Goal: Task Accomplishment & Management: Use online tool/utility

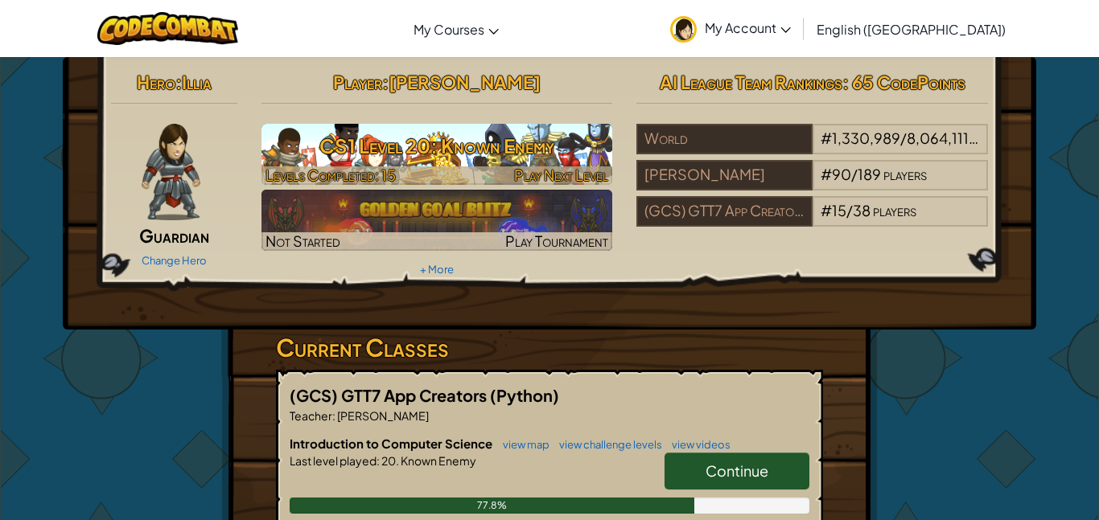
click at [573, 150] on h3 "CS1 Level 20: Known Enemy" at bounding box center [436, 146] width 351 height 36
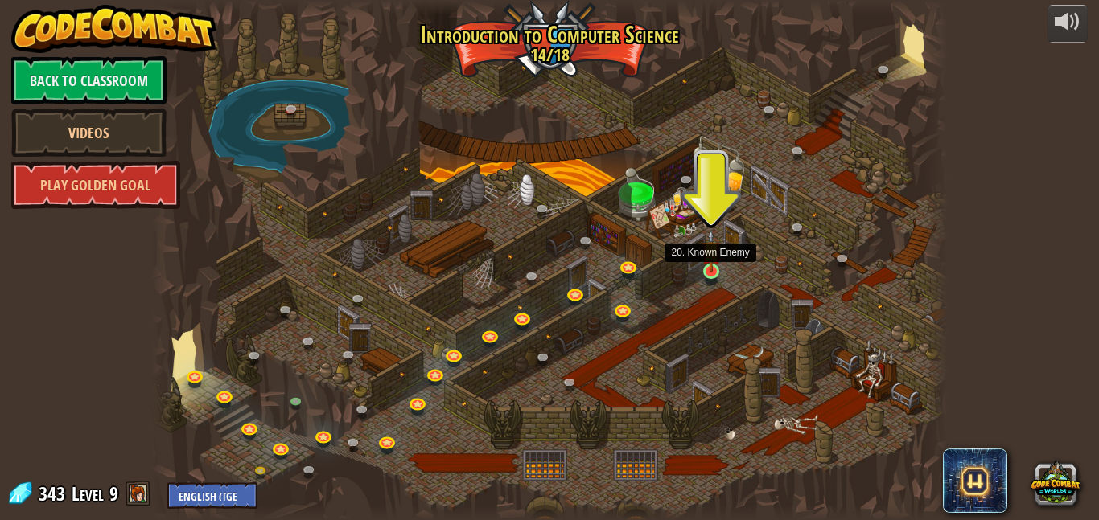
click at [710, 270] on img at bounding box center [710, 250] width 18 height 43
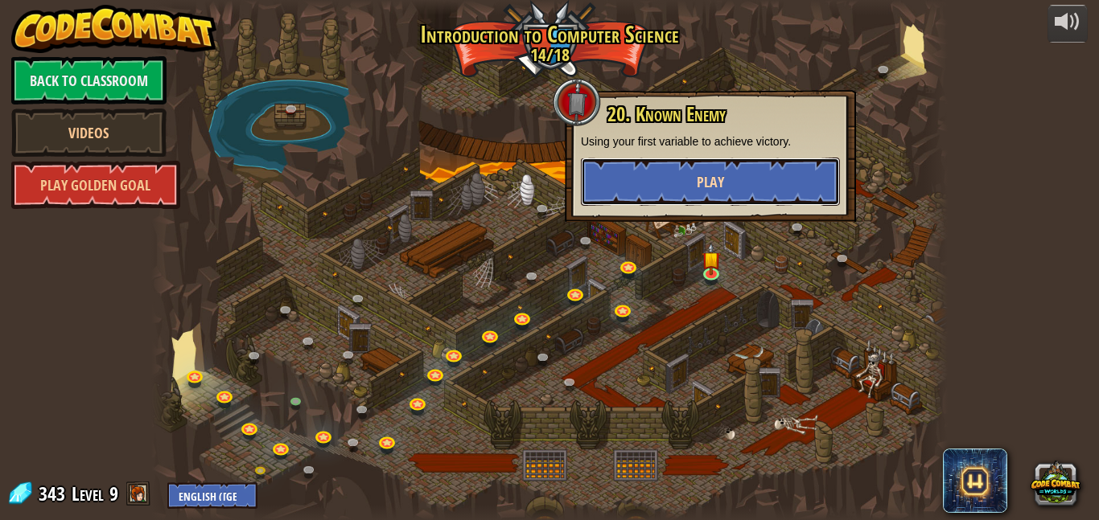
click at [701, 187] on span "Play" at bounding box center [710, 182] width 27 height 20
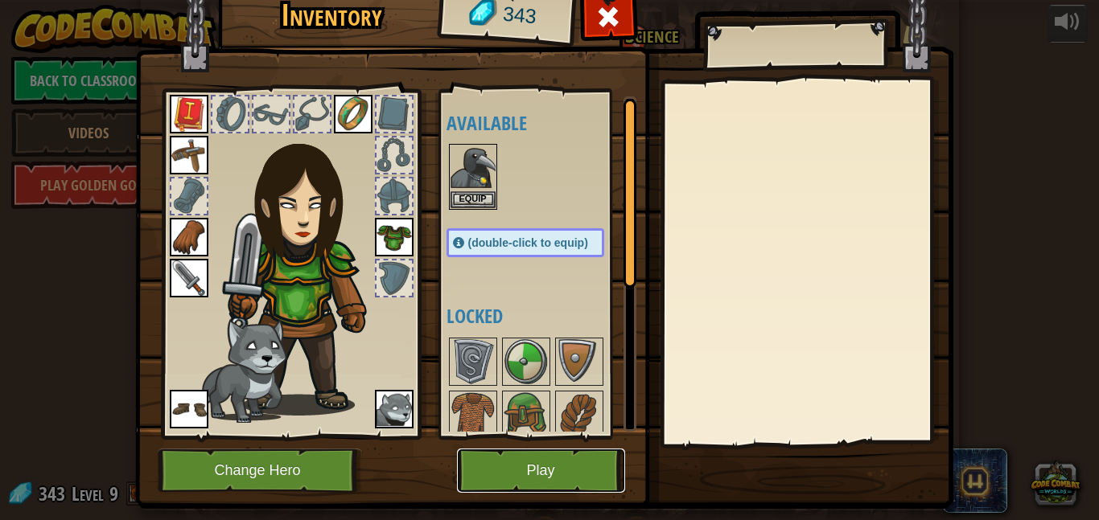
click at [565, 459] on button "Play" at bounding box center [541, 471] width 168 height 44
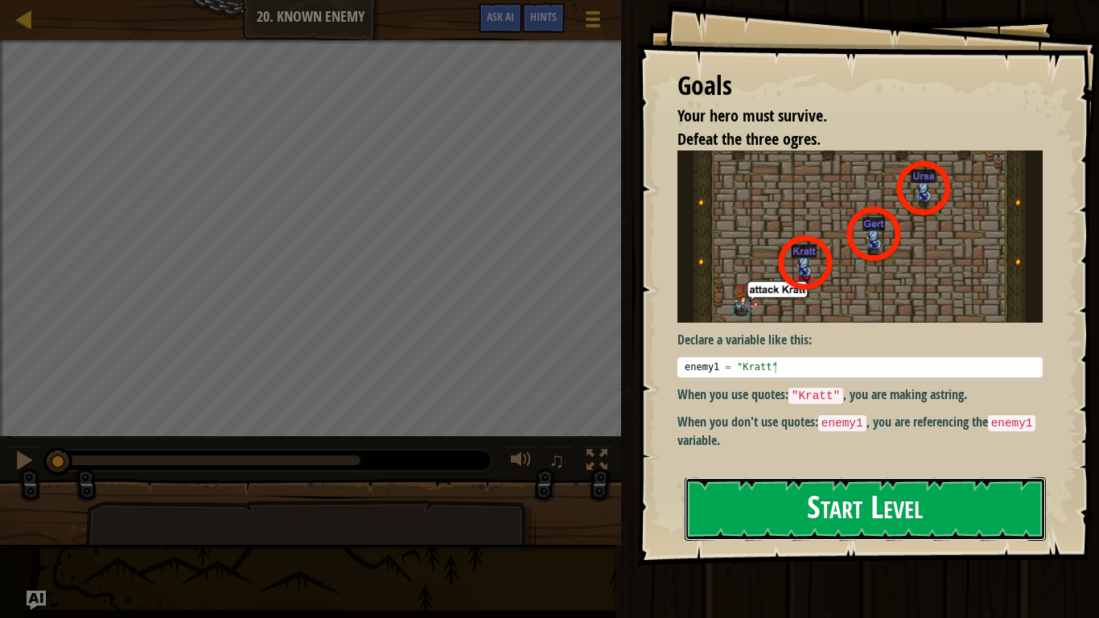
click at [876, 491] on button "Start Level" at bounding box center [864, 509] width 361 height 64
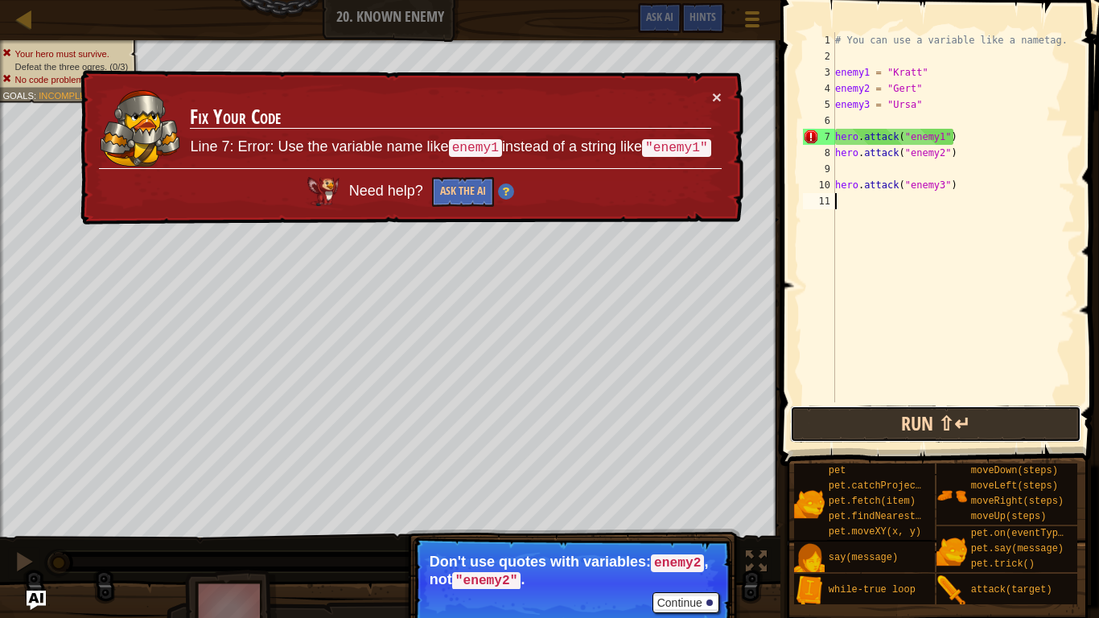
click at [923, 437] on button "Run ⇧↵" at bounding box center [935, 423] width 290 height 37
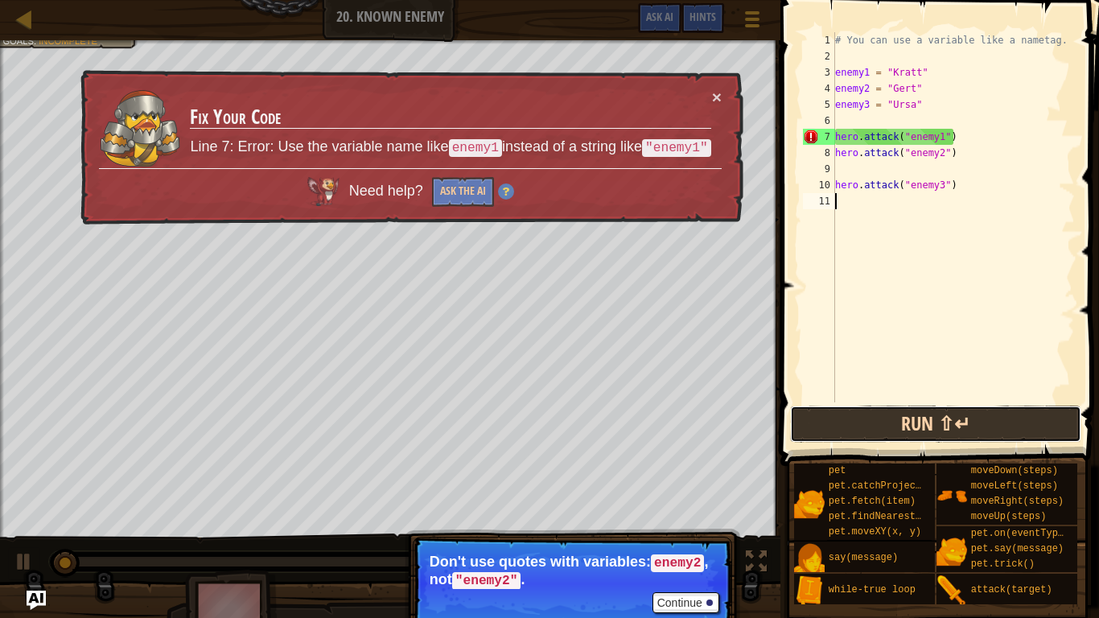
click at [923, 436] on button "Run ⇧↵" at bounding box center [935, 423] width 290 height 37
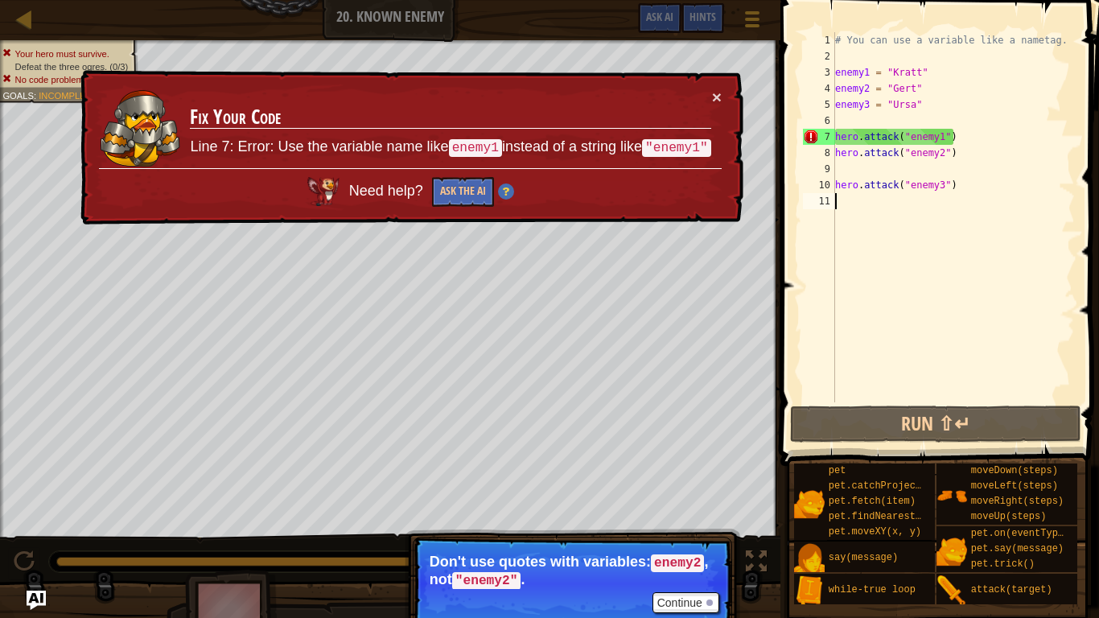
click at [944, 153] on div "# You can use a variable like a nametag. enemy1 = "[PERSON_NAME]" enemy2 = "[PE…" at bounding box center [953, 233] width 243 height 402
click at [445, 185] on button "Ask the AI" at bounding box center [463, 192] width 62 height 30
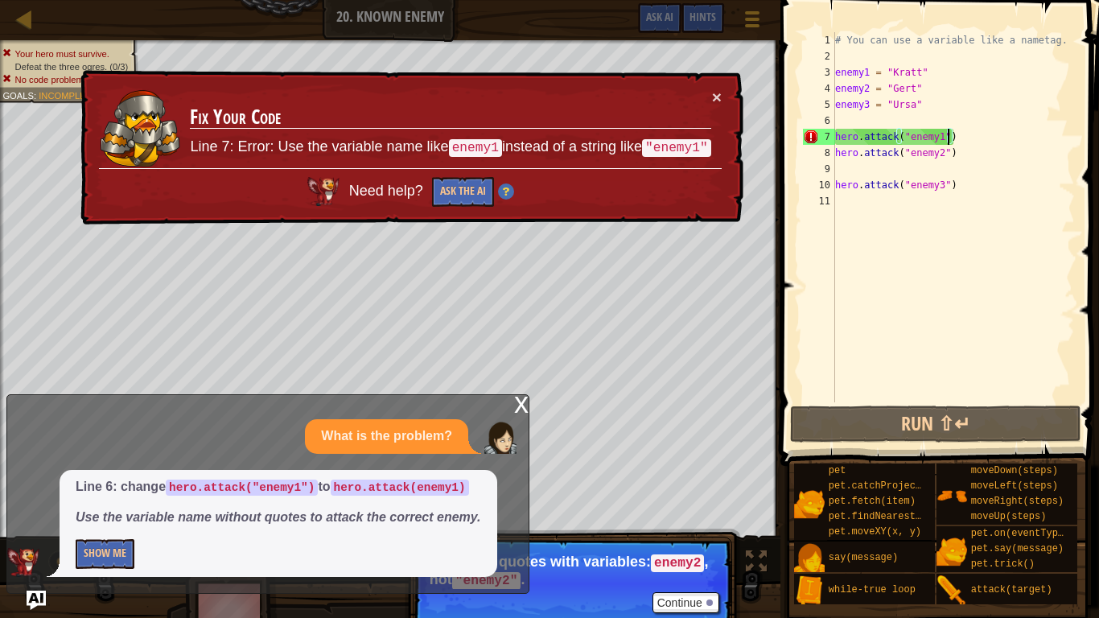
click at [947, 133] on div "# You can use a variable like a nametag. enemy1 = "[PERSON_NAME]" enemy2 = "[PE…" at bounding box center [953, 233] width 243 height 402
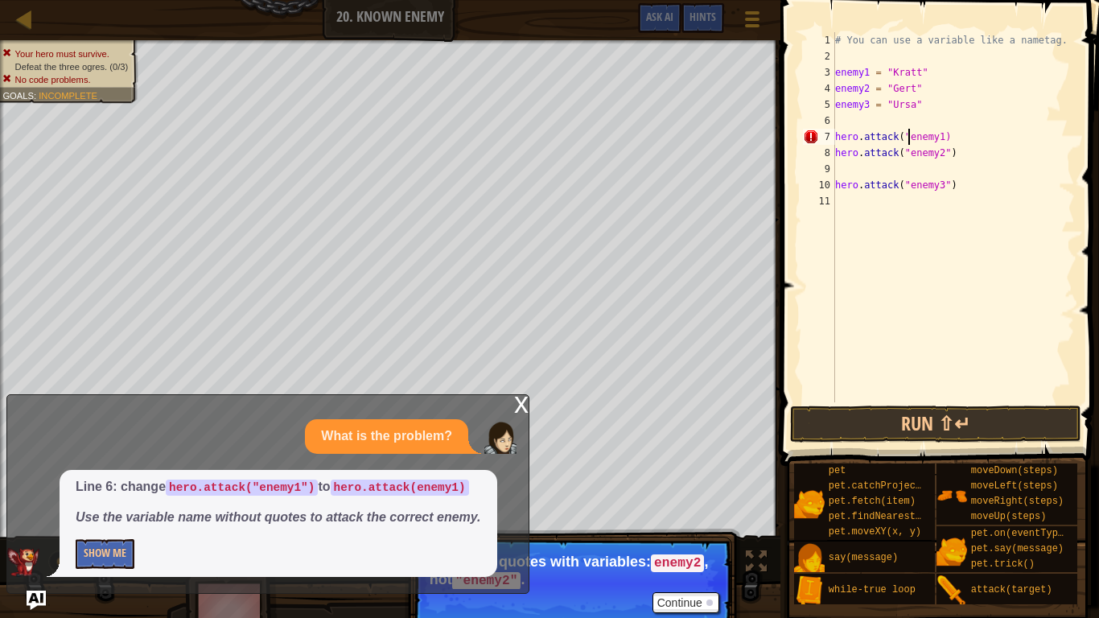
scroll to position [7, 11]
click at [909, 183] on div "# You can use a variable like a nametag. enemy1 = "[PERSON_NAME]" enemy2 = "[PE…" at bounding box center [953, 233] width 243 height 402
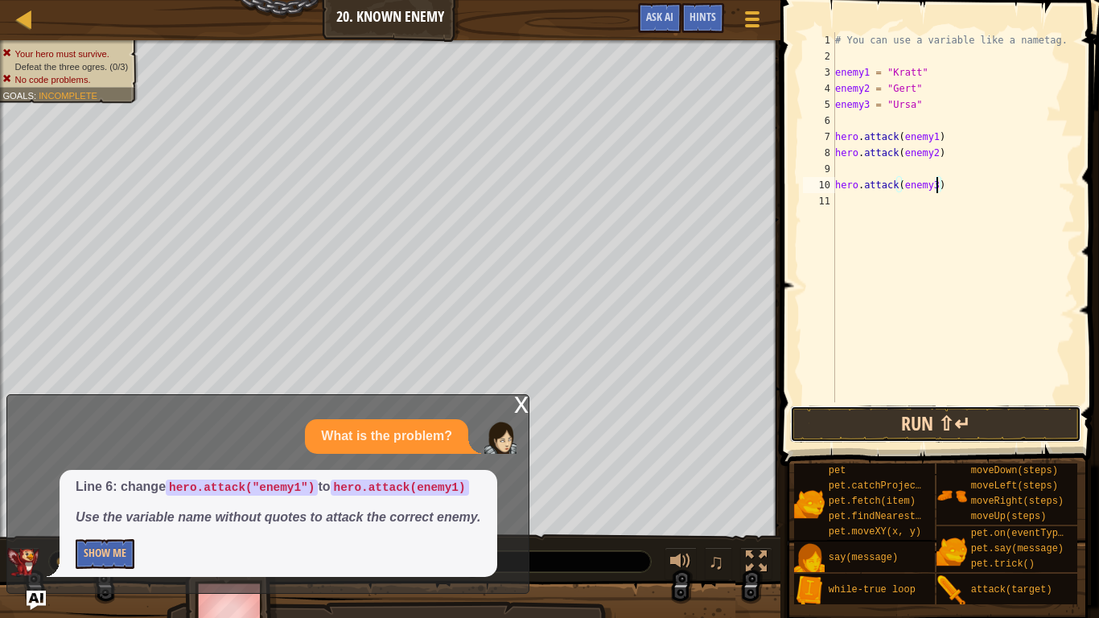
click at [889, 439] on button "Run ⇧↵" at bounding box center [935, 423] width 290 height 37
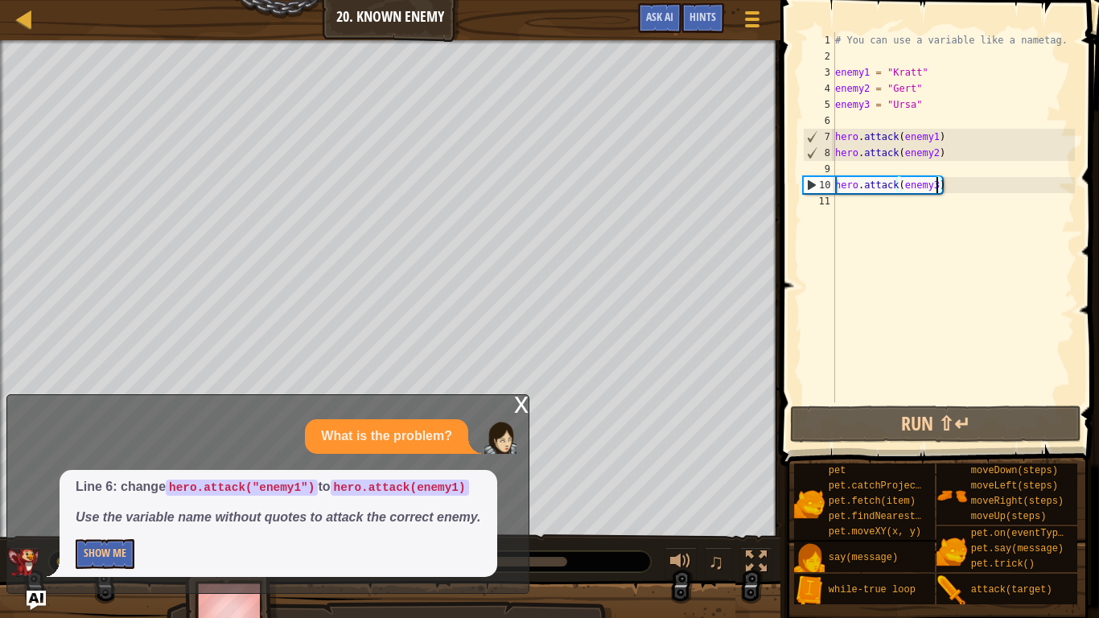
click at [881, 130] on div "# You can use a variable like a nametag. enemy1 = "[PERSON_NAME]" enemy2 = "[PE…" at bounding box center [953, 233] width 243 height 402
type textarea "hero.attack(enemy1)"
click at [864, 124] on div "# You can use a variable like a nametag. enemy1 = "[PERSON_NAME]" enemy2 = "[PE…" at bounding box center [953, 233] width 243 height 402
type textarea "wh"
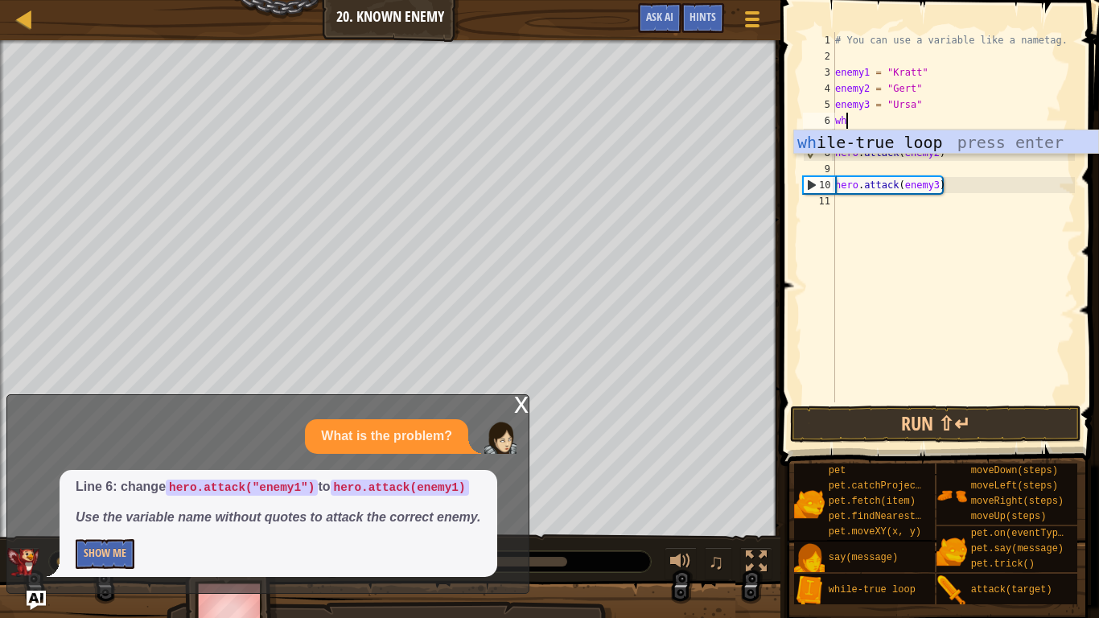
scroll to position [7, 1]
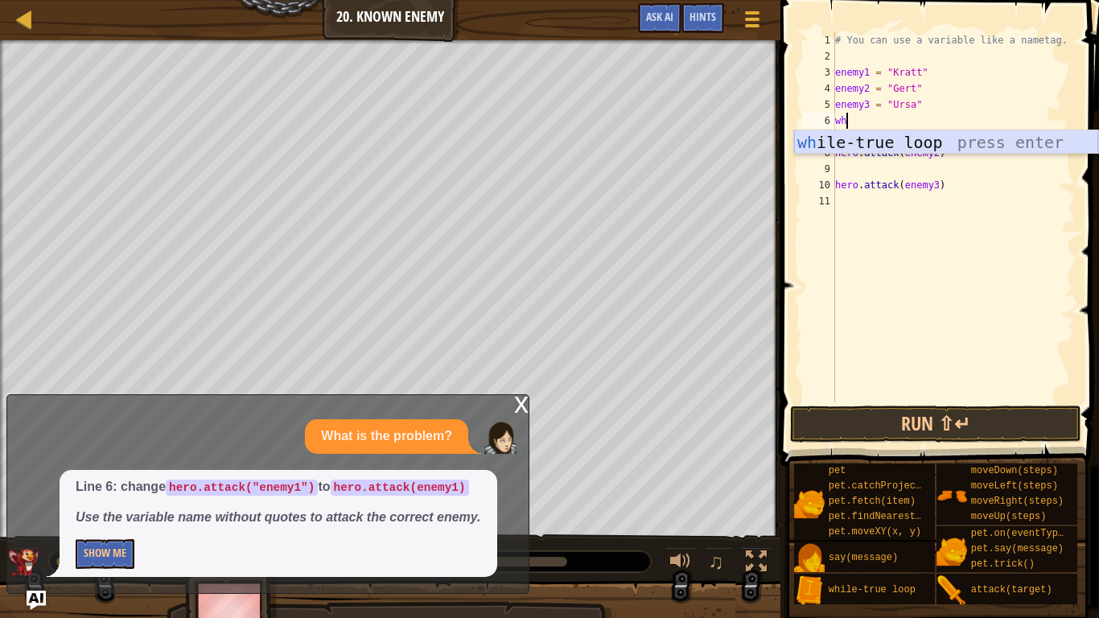
click at [849, 142] on div "wh ile-true loop press enter" at bounding box center [946, 166] width 304 height 72
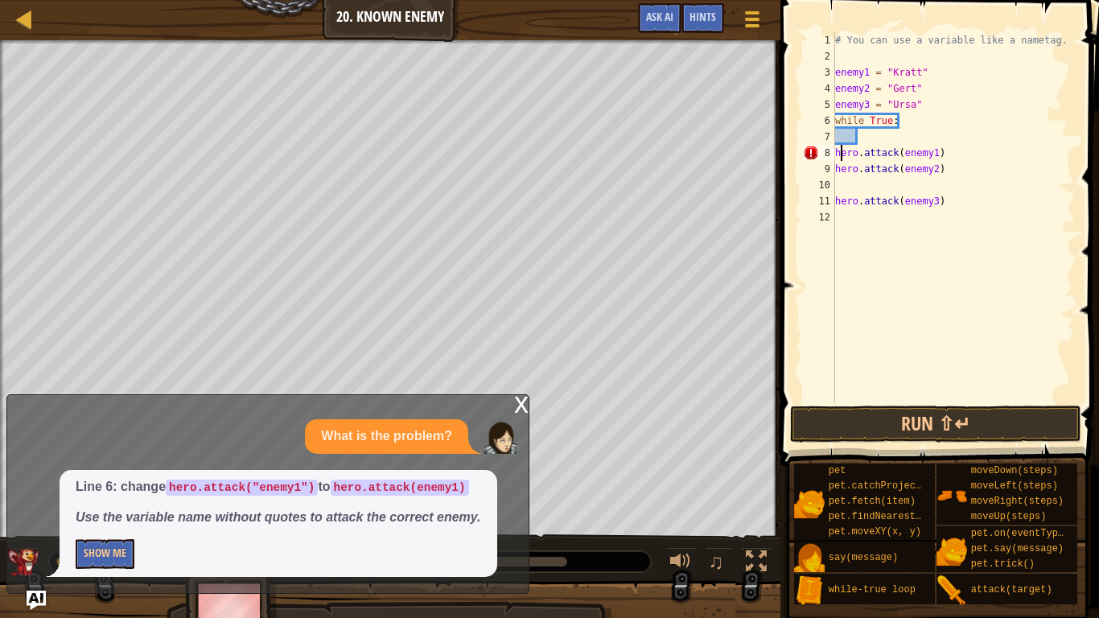
click at [838, 148] on div "# You can use a variable like a nametag. enemy1 = "[PERSON_NAME]" enemy2 = "[PE…" at bounding box center [953, 233] width 243 height 402
click at [836, 148] on div "# You can use a variable like a nametag. enemy1 = "[PERSON_NAME]" enemy2 = "[PE…" at bounding box center [953, 233] width 243 height 402
click at [832, 165] on div "9" at bounding box center [819, 169] width 32 height 16
click at [836, 197] on div "# You can use a variable like a nametag. enemy1 = "[PERSON_NAME]" enemy2 = "[PE…" at bounding box center [953, 233] width 243 height 402
type textarea "hero.attack(enemy3)"
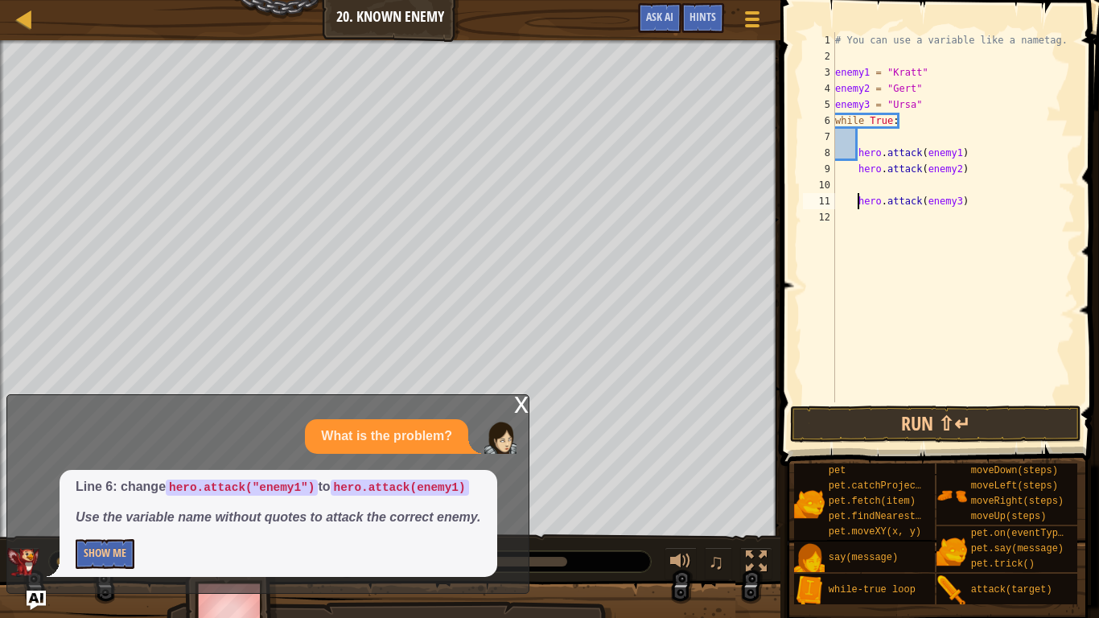
click at [865, 187] on div "# You can use a variable like a nametag. enemy1 = "[PERSON_NAME]" enemy2 = "[PE…" at bounding box center [953, 233] width 243 height 402
type textarea "hero.attack(enemy2)"
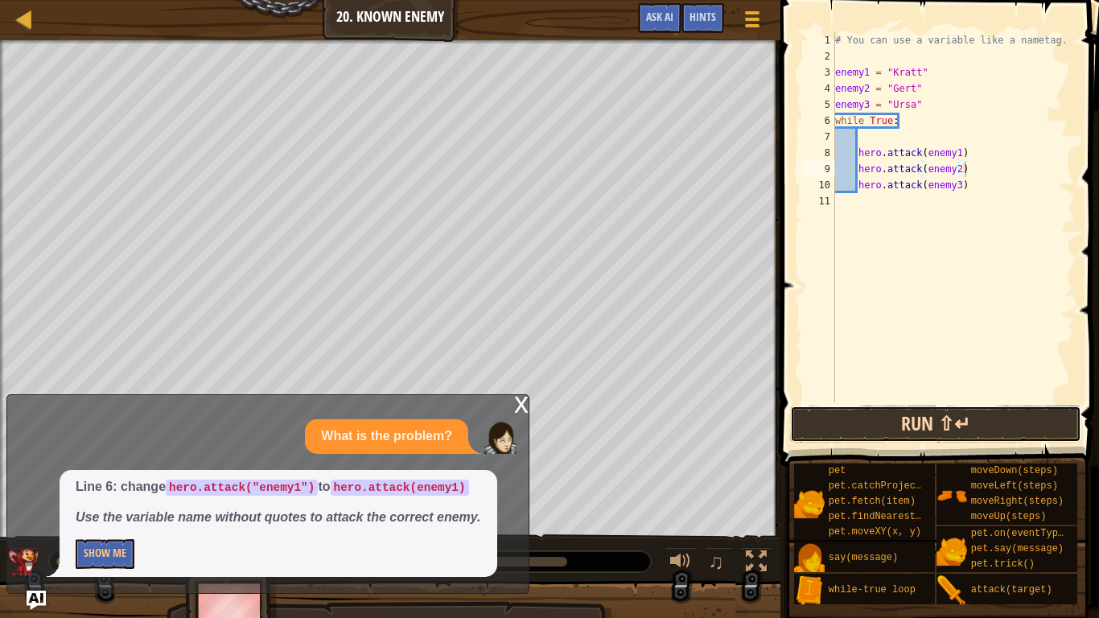
click at [882, 417] on button "Run ⇧↵" at bounding box center [935, 423] width 290 height 37
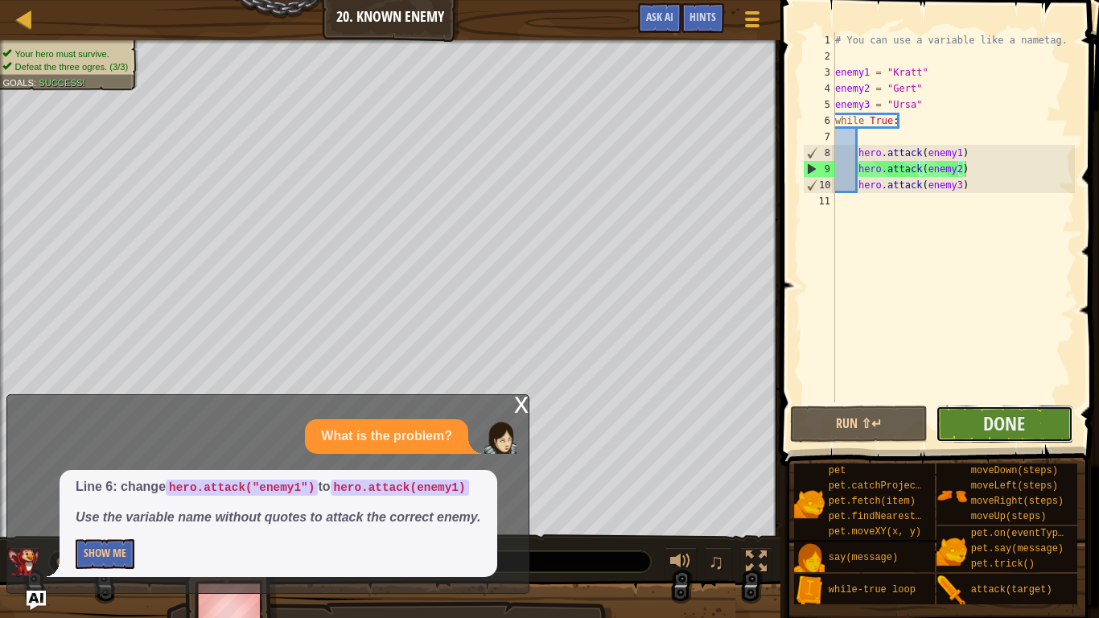
click at [965, 417] on button "Done" at bounding box center [1004, 423] width 138 height 37
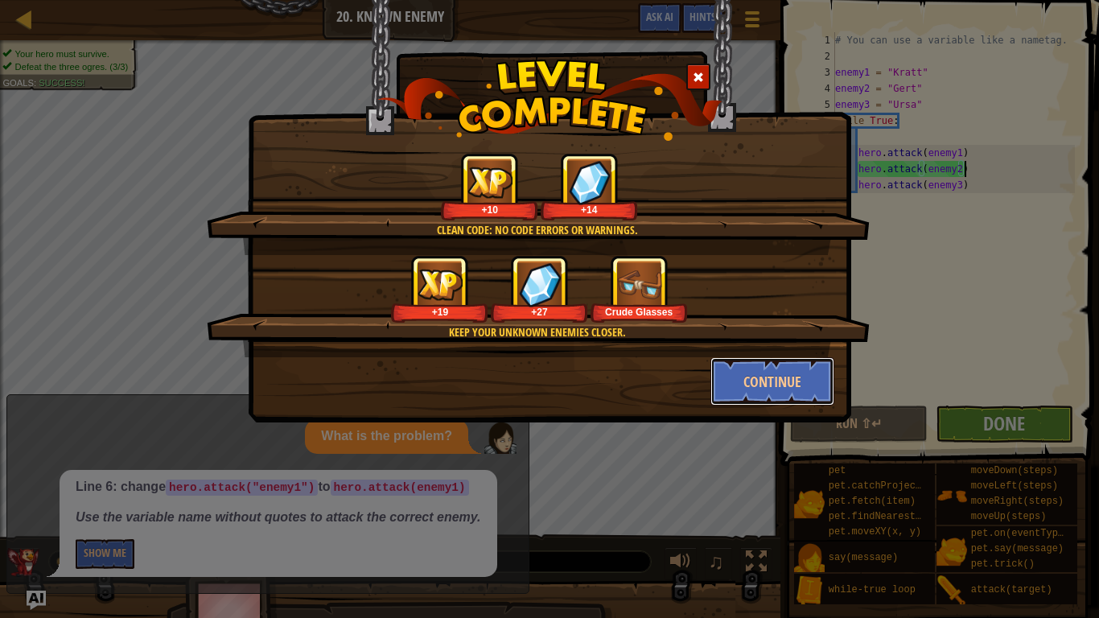
click at [826, 360] on button "Continue" at bounding box center [772, 381] width 125 height 48
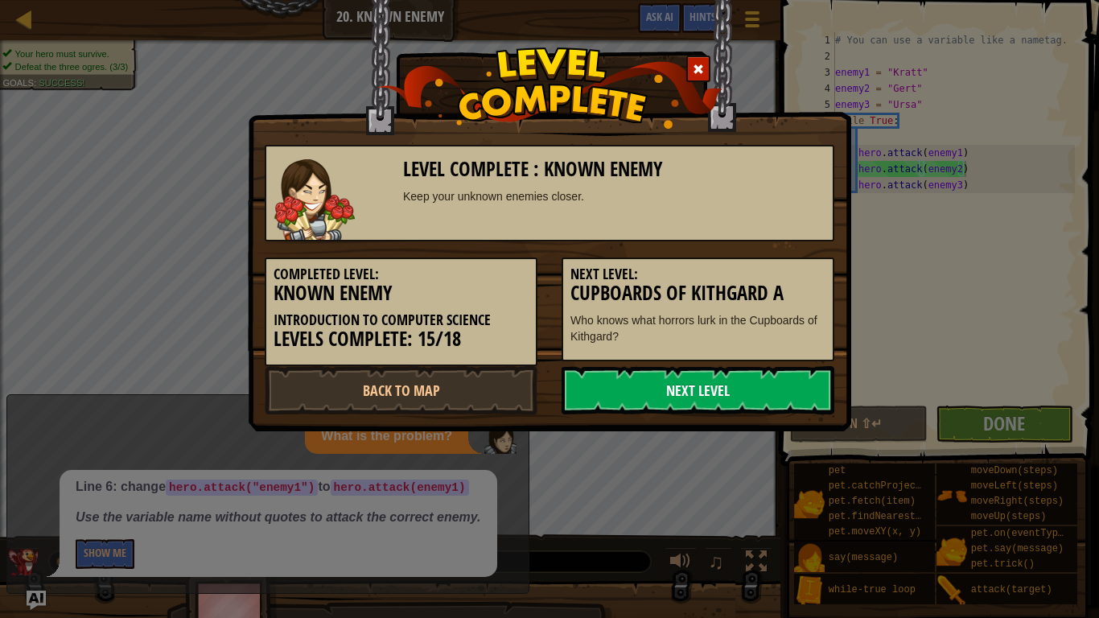
click at [741, 383] on link "Next Level" at bounding box center [697, 390] width 273 height 48
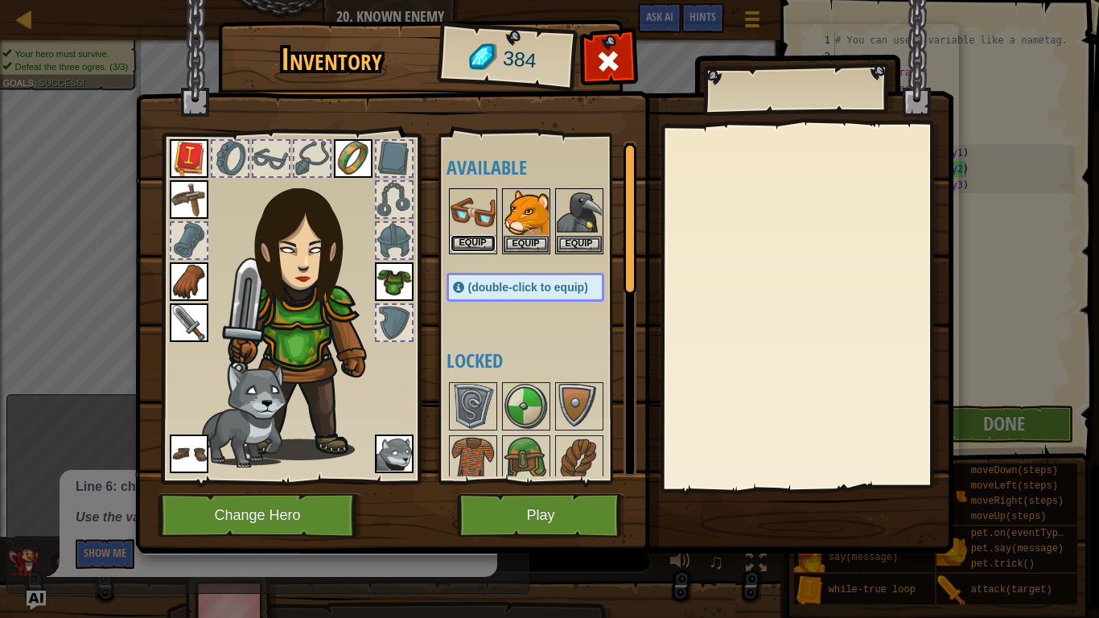
click at [466, 243] on button "Equip" at bounding box center [472, 243] width 45 height 17
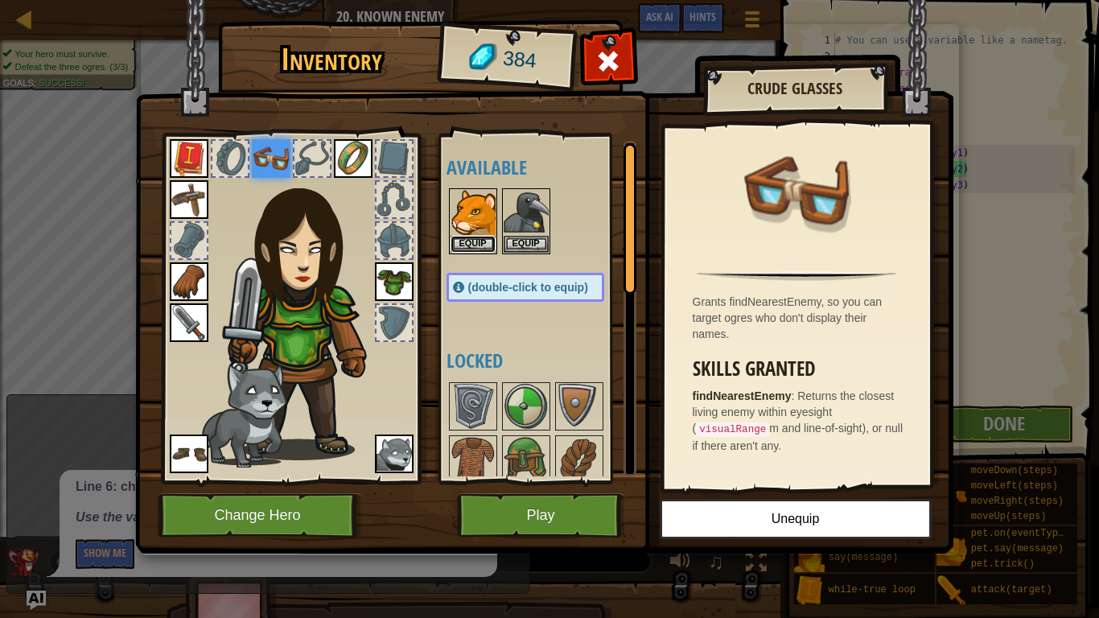
click at [466, 243] on button "Equip" at bounding box center [472, 244] width 45 height 17
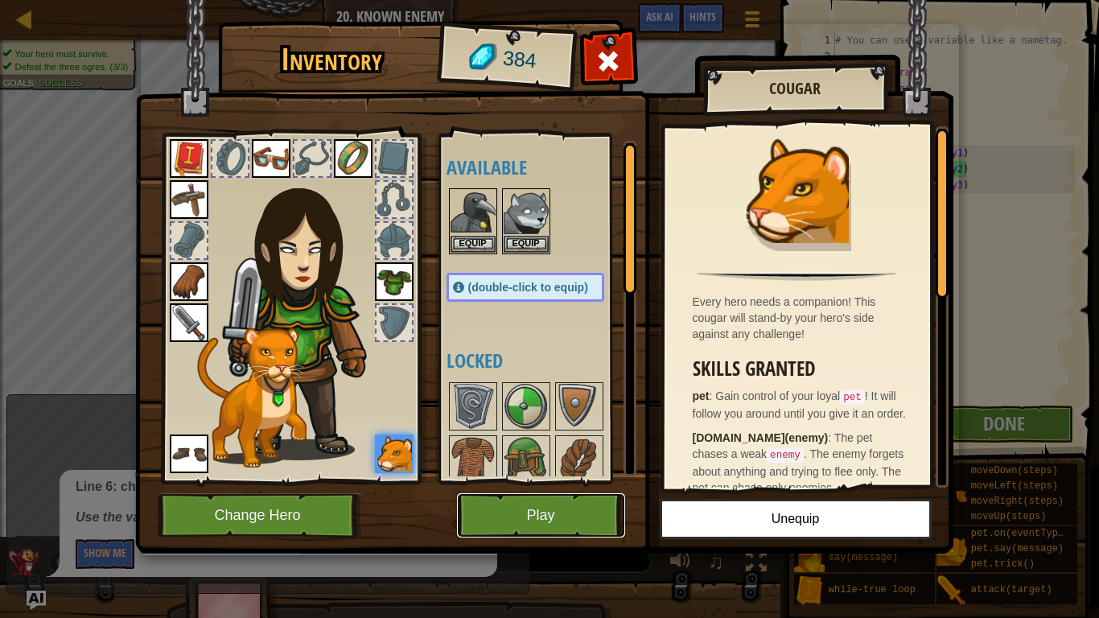
click at [527, 520] on button "Play" at bounding box center [541, 515] width 168 height 44
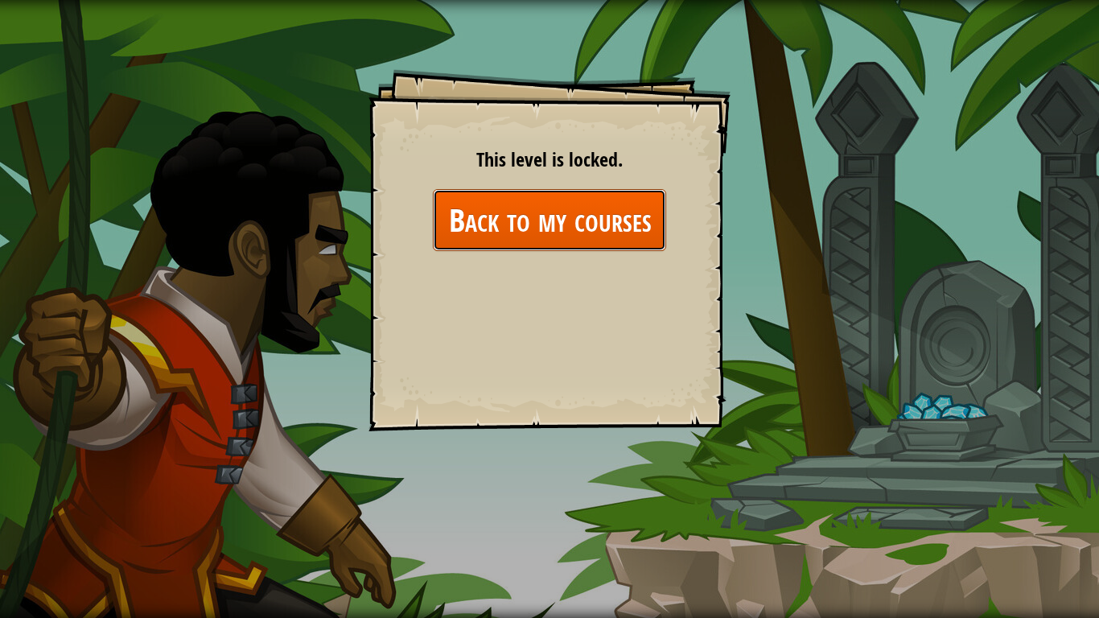
click at [572, 243] on link "Back to my courses" at bounding box center [549, 220] width 233 height 62
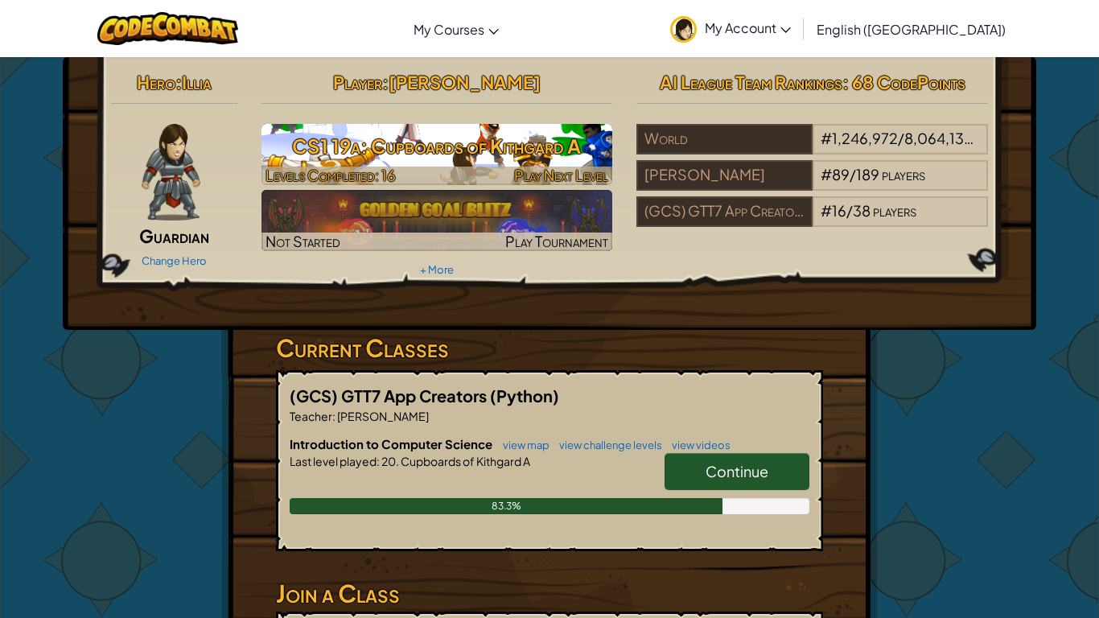
click at [486, 154] on h3 "CS1 19a: Cupboards of Kithgard A" at bounding box center [436, 146] width 351 height 36
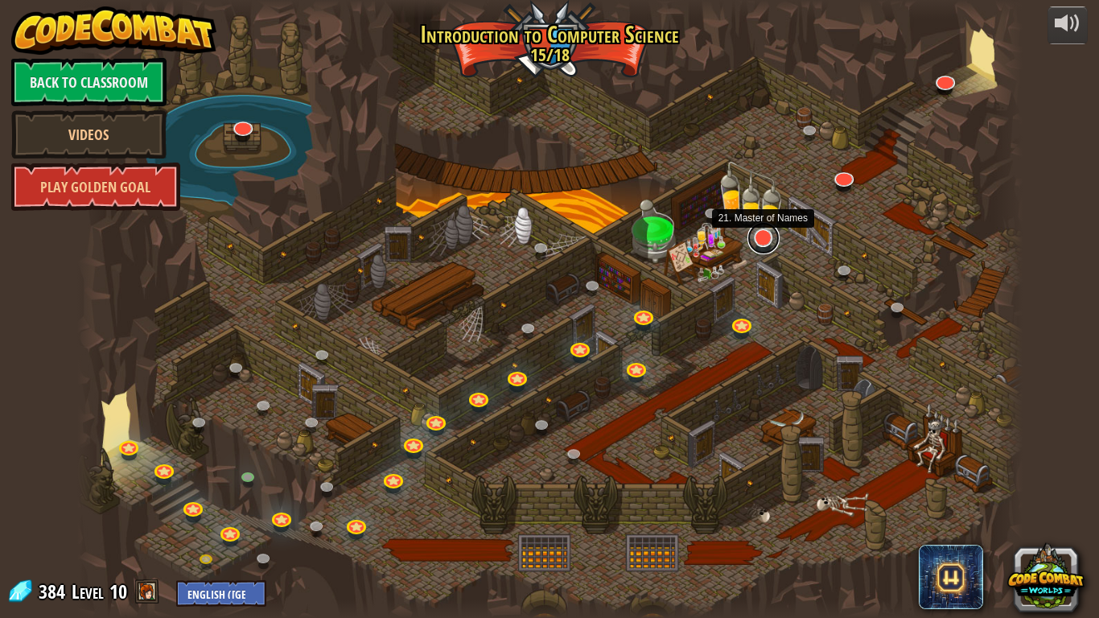
click at [763, 249] on link at bounding box center [763, 238] width 32 height 32
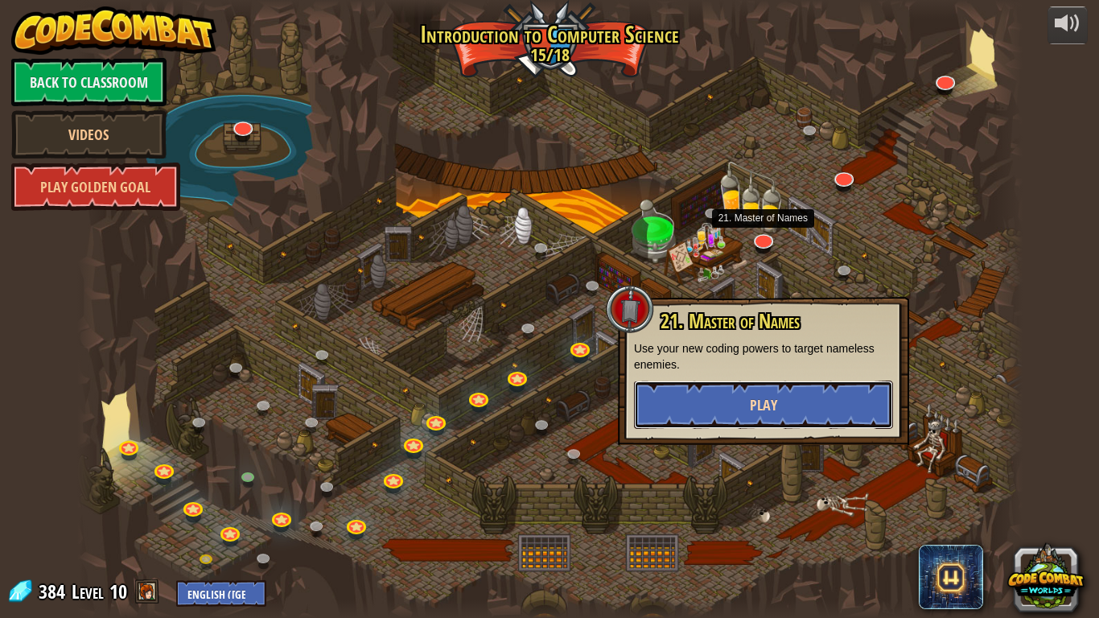
click at [757, 393] on button "Play" at bounding box center [763, 404] width 259 height 48
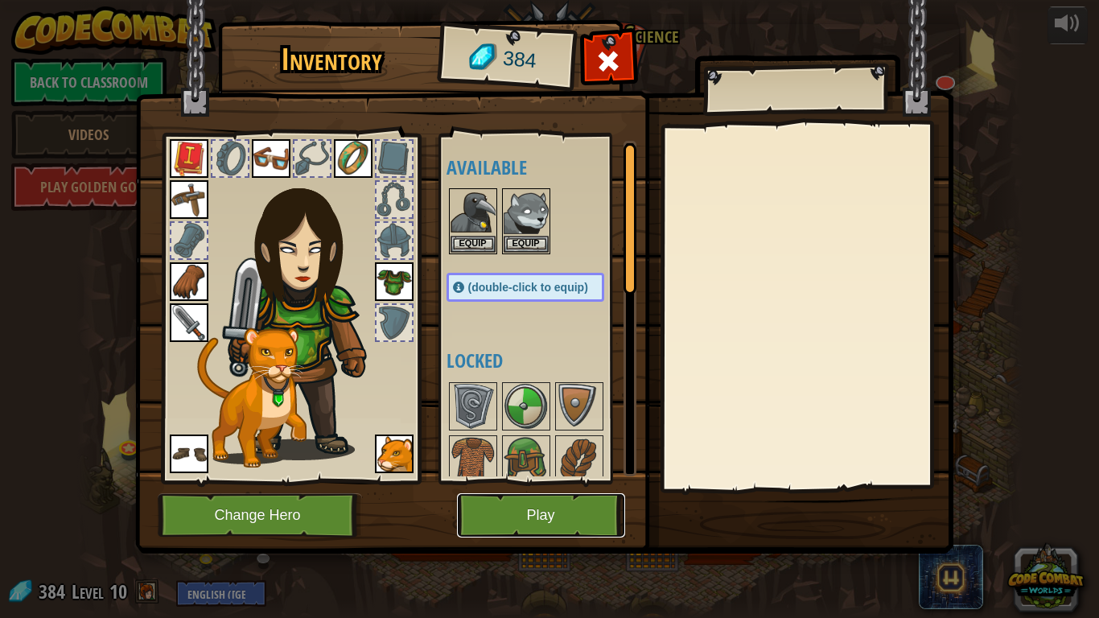
click at [567, 500] on button "Play" at bounding box center [541, 515] width 168 height 44
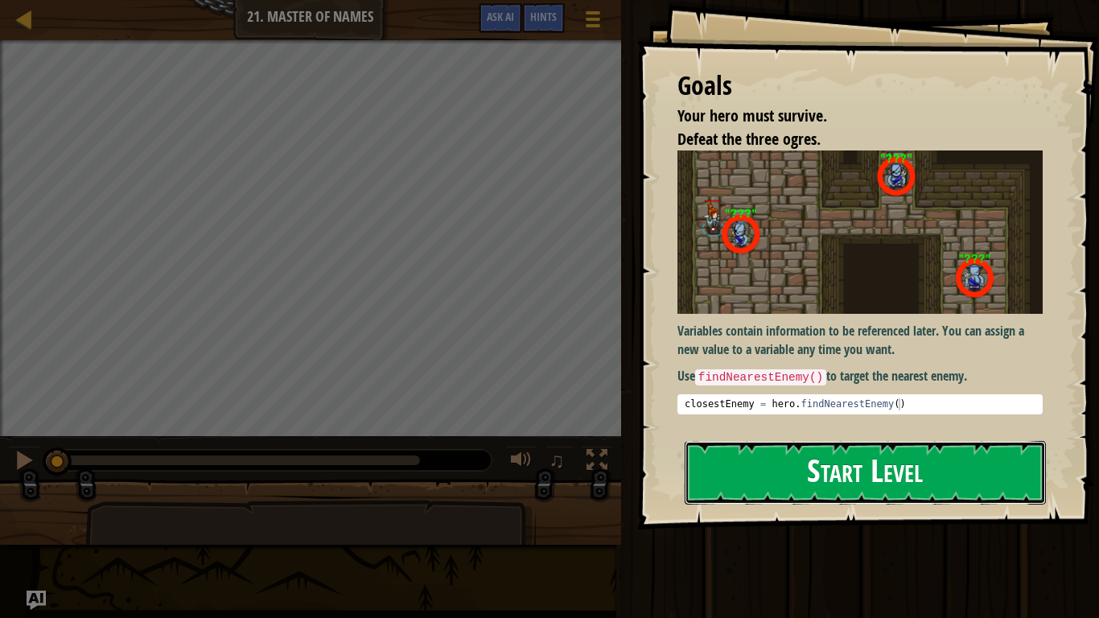
click at [762, 478] on button "Start Level" at bounding box center [864, 473] width 361 height 64
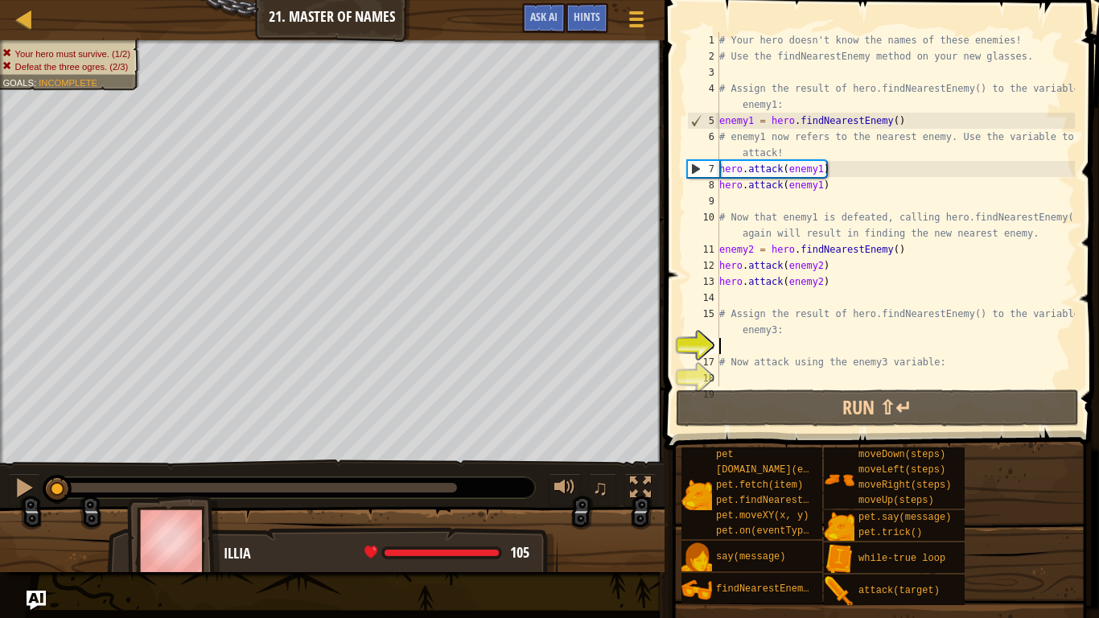
scroll to position [16, 0]
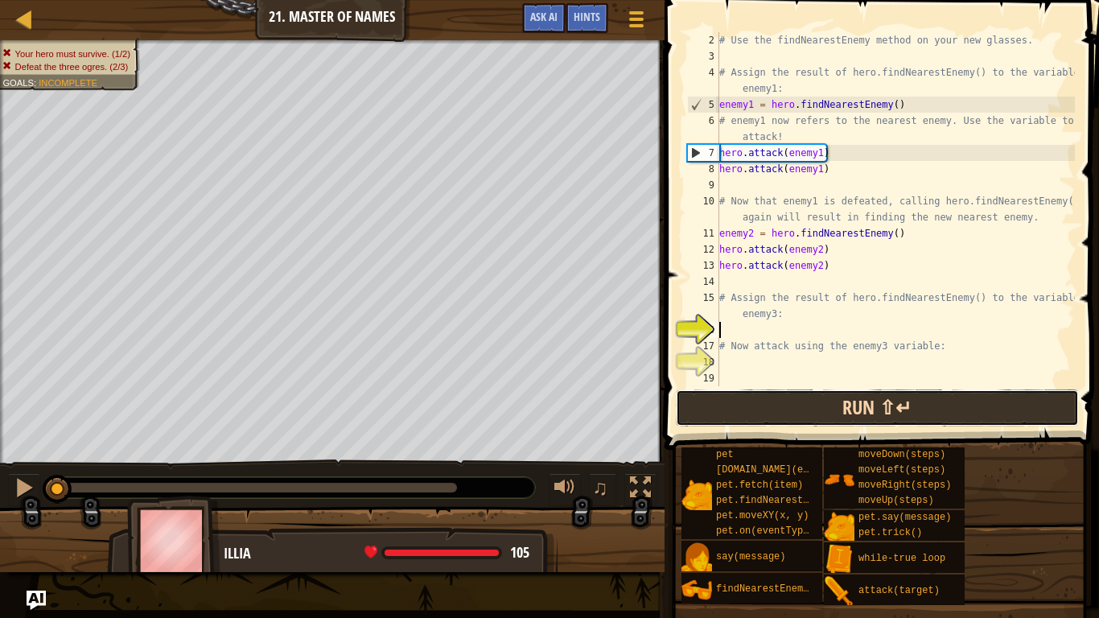
click at [792, 407] on button "Run ⇧↵" at bounding box center [877, 407] width 403 height 37
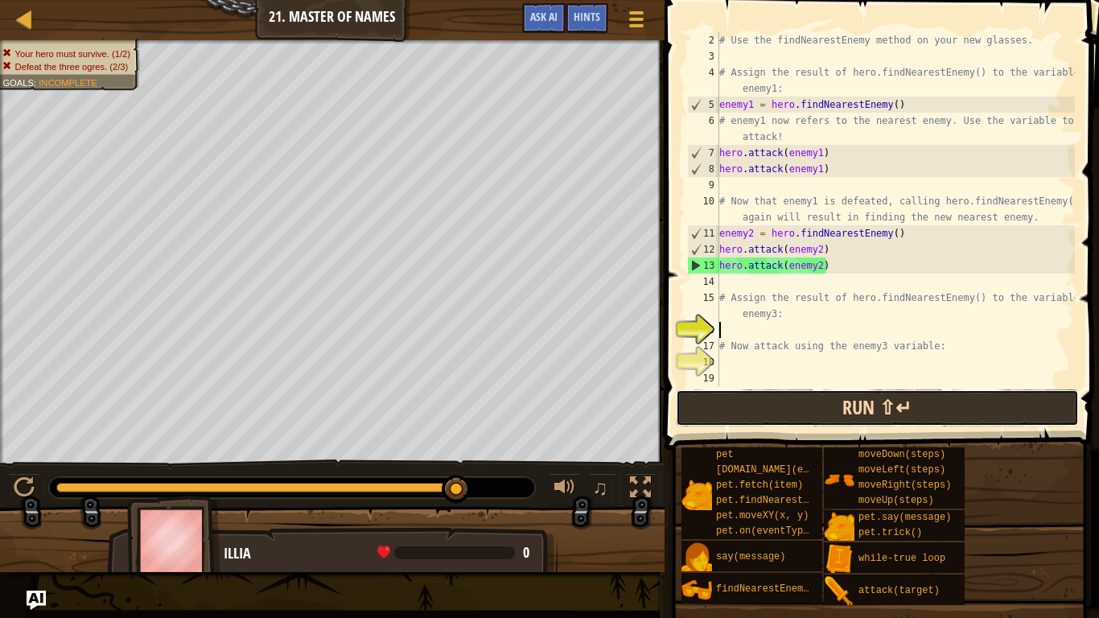
click at [796, 409] on button "Run ⇧↵" at bounding box center [877, 407] width 403 height 37
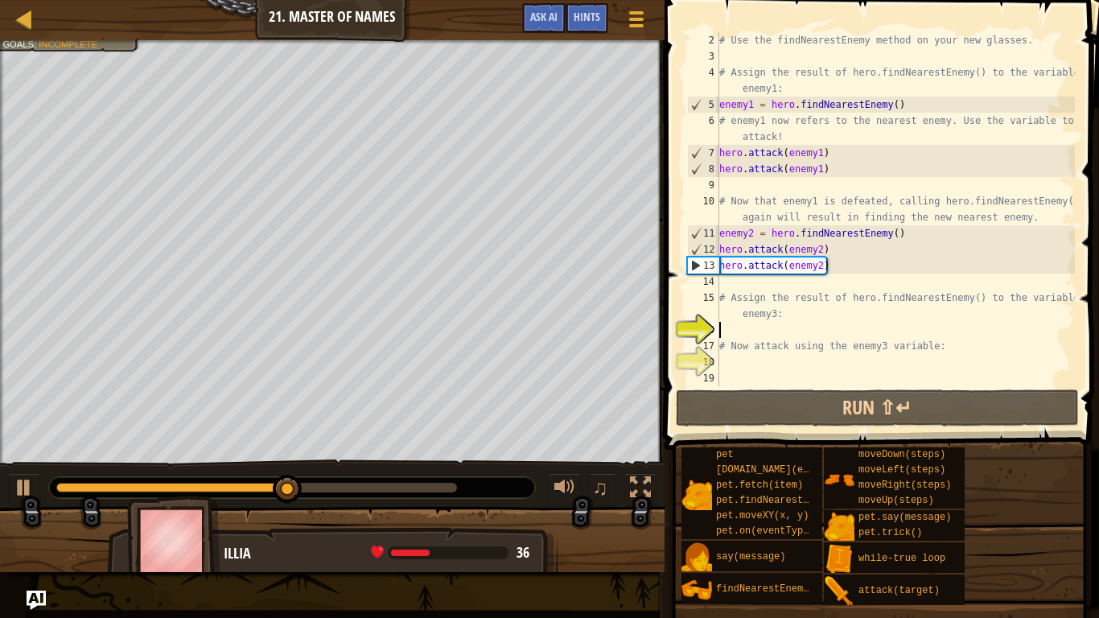
click at [821, 268] on div "# Use the findNearestEnemy method on your new glasses. # Assign the result of h…" at bounding box center [895, 225] width 359 height 386
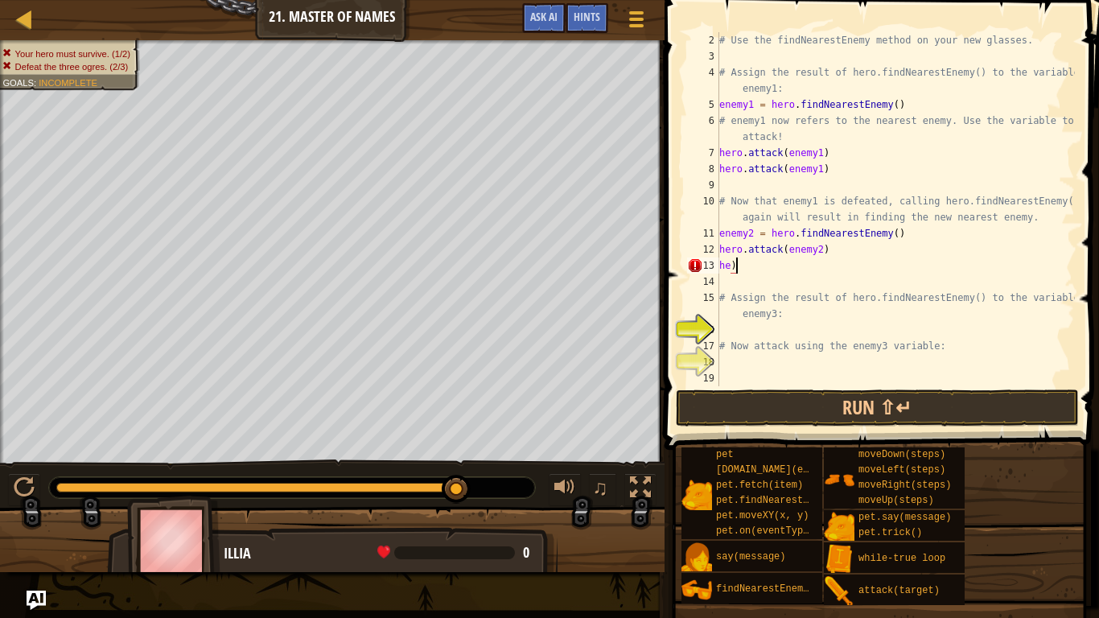
click at [739, 262] on div "# Use the findNearestEnemy method on your new glasses. # Assign the result of h…" at bounding box center [895, 225] width 359 height 386
type textarea "h"
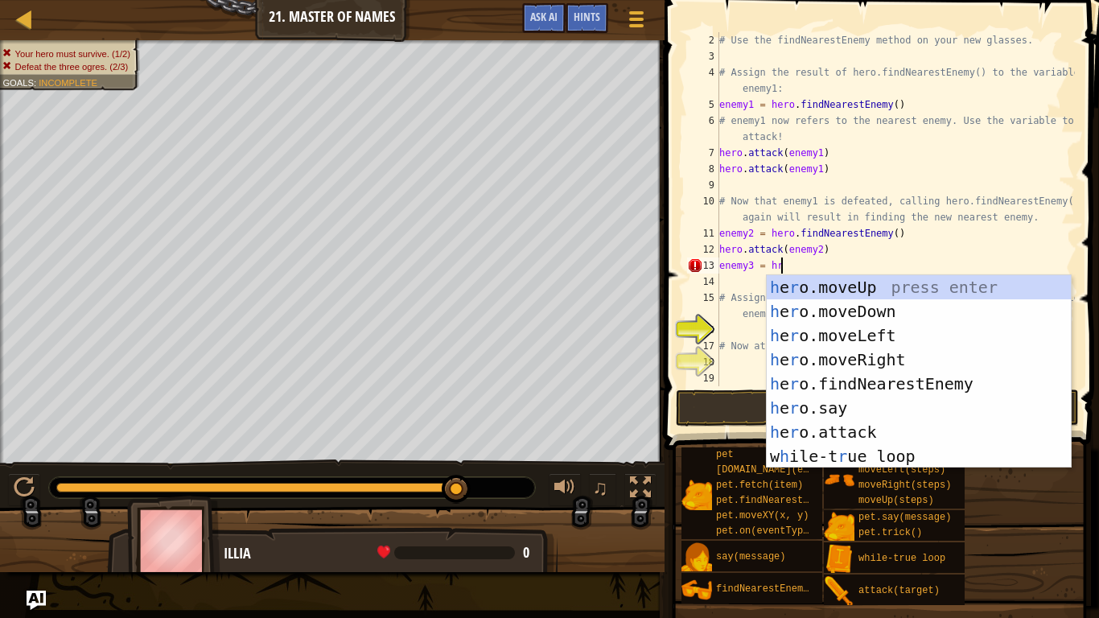
scroll to position [7, 8]
type textarea "enemy3 = hero"
click at [914, 384] on div "hero .moveUp press enter hero .moveDown press enter hero .moveLeft press enter …" at bounding box center [918, 395] width 304 height 241
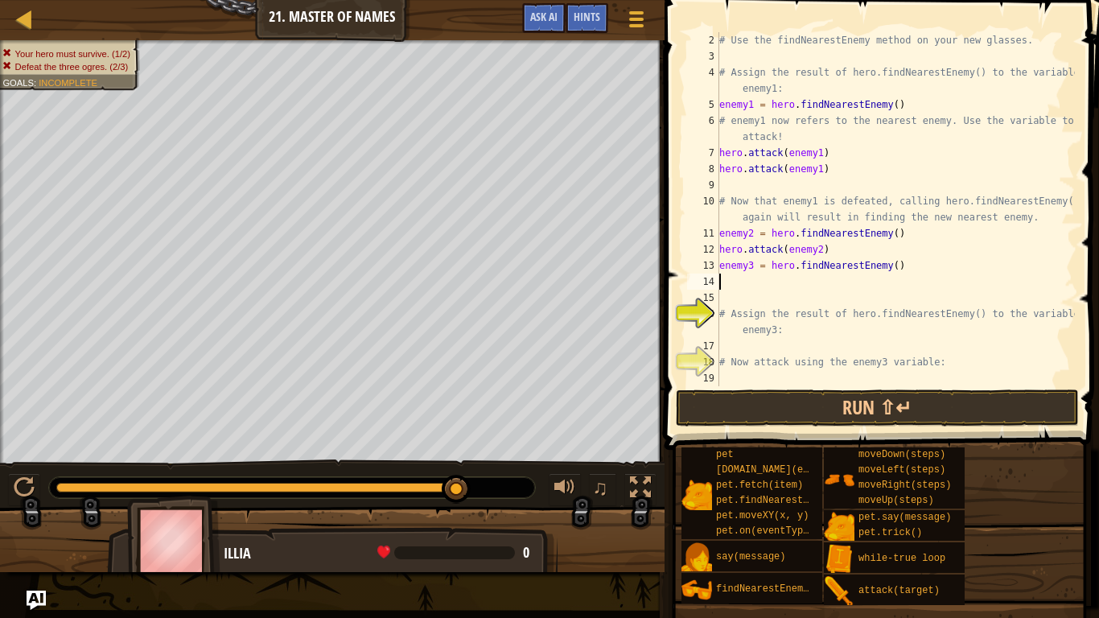
scroll to position [7, 0]
click at [923, 402] on button "Run ⇧↵" at bounding box center [877, 407] width 403 height 37
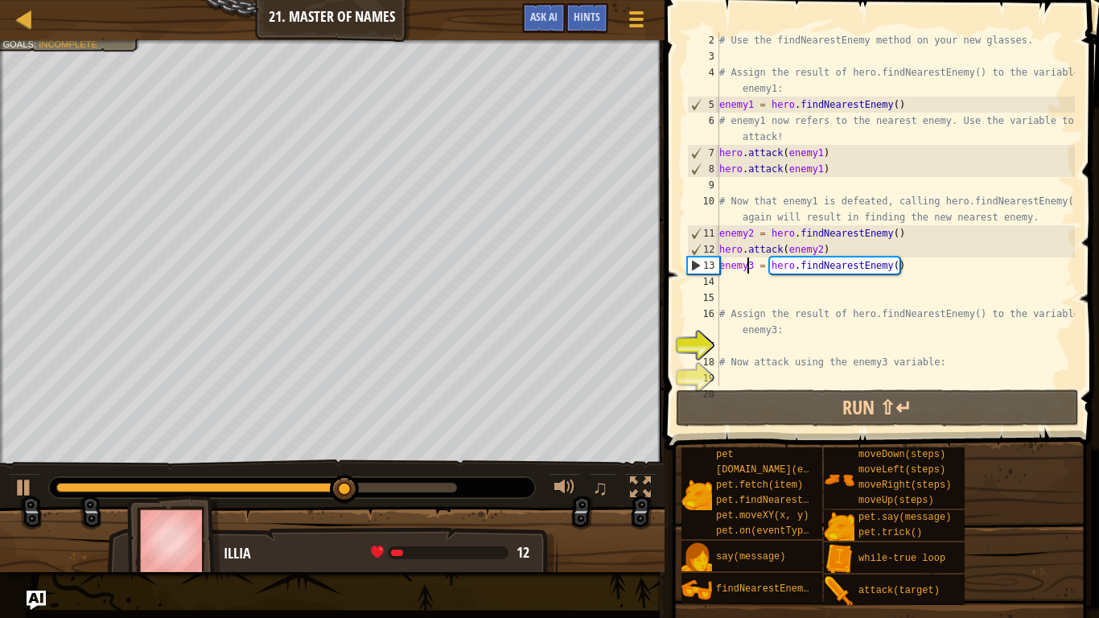
click at [750, 265] on div "# Use the findNearestEnemy method on your new glasses. # Assign the result of h…" at bounding box center [895, 225] width 359 height 386
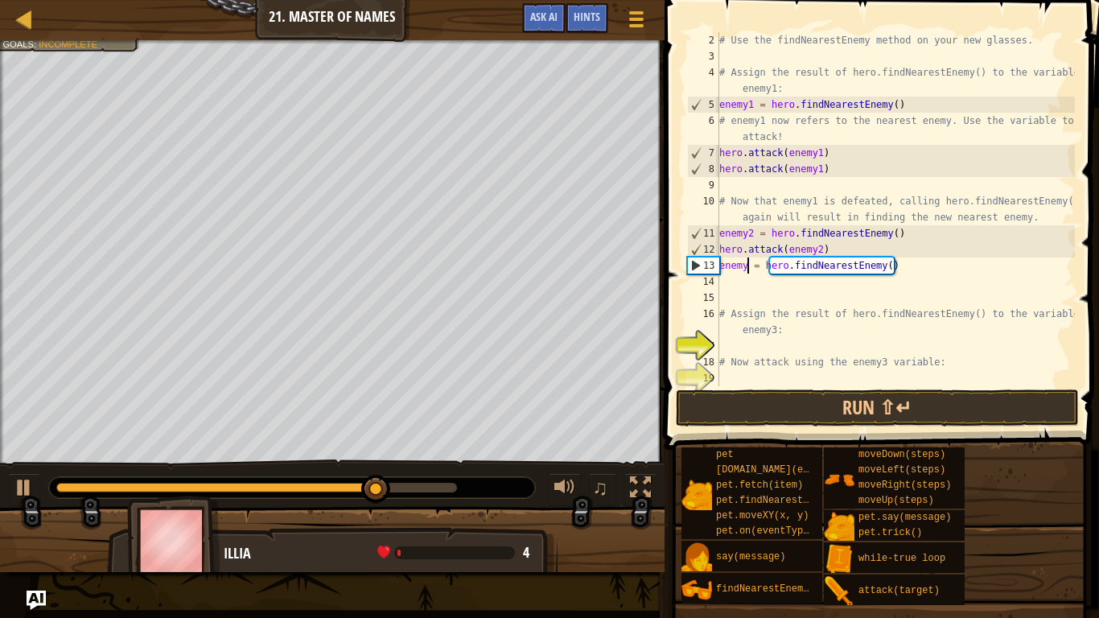
scroll to position [7, 5]
click at [767, 390] on button "Run ⇧↵" at bounding box center [877, 407] width 403 height 37
type textarea "enemy3= hero.findNearestEnemy()"
click at [773, 288] on div "# Use the findNearestEnemy method on your new glasses. # Assign the result of h…" at bounding box center [895, 225] width 359 height 386
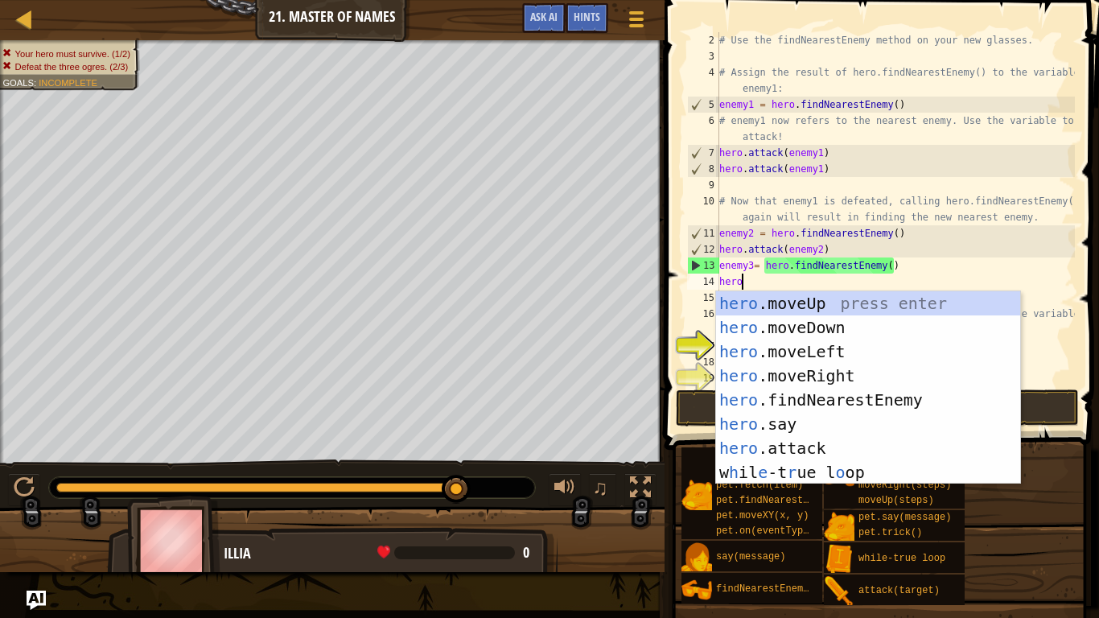
scroll to position [7, 2]
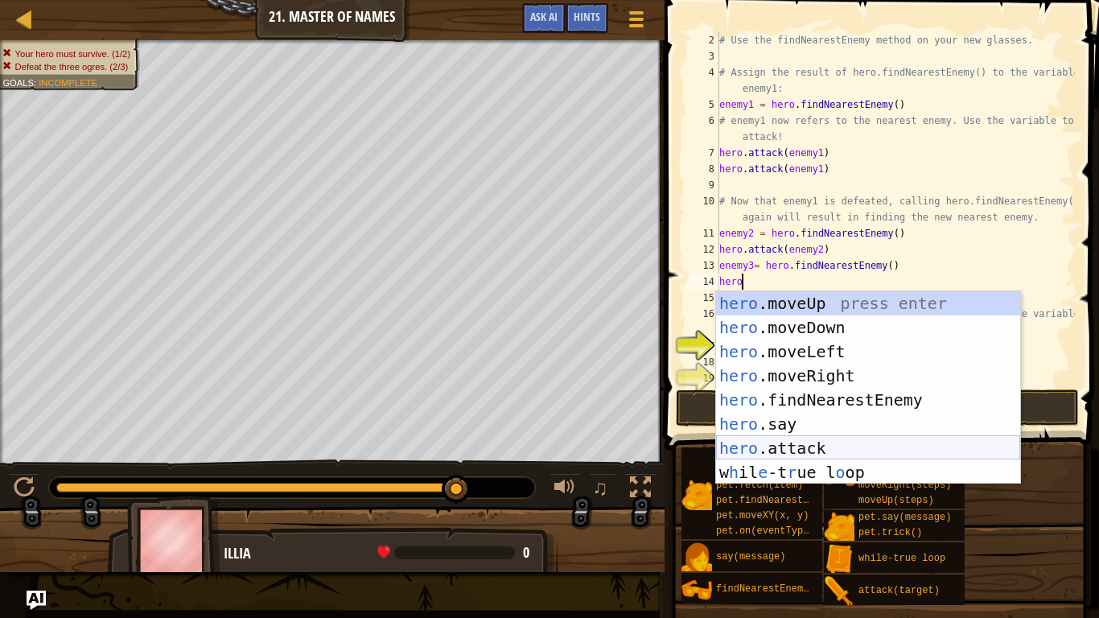
click at [817, 446] on div "hero .moveUp press enter hero .moveDown press enter hero .moveLeft press enter …" at bounding box center [868, 411] width 304 height 241
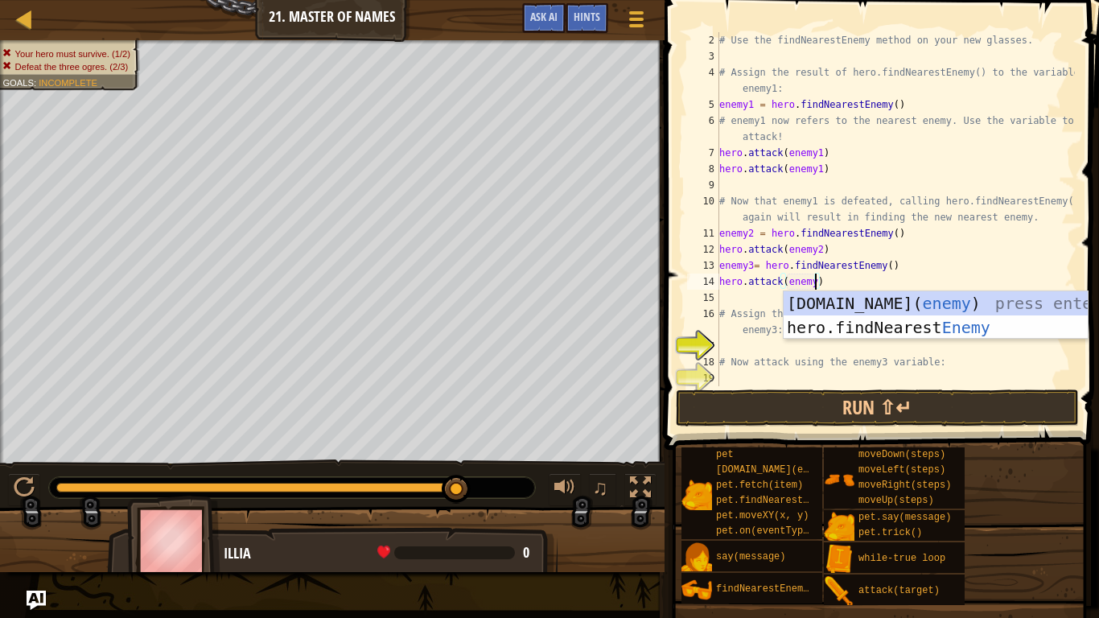
scroll to position [7, 14]
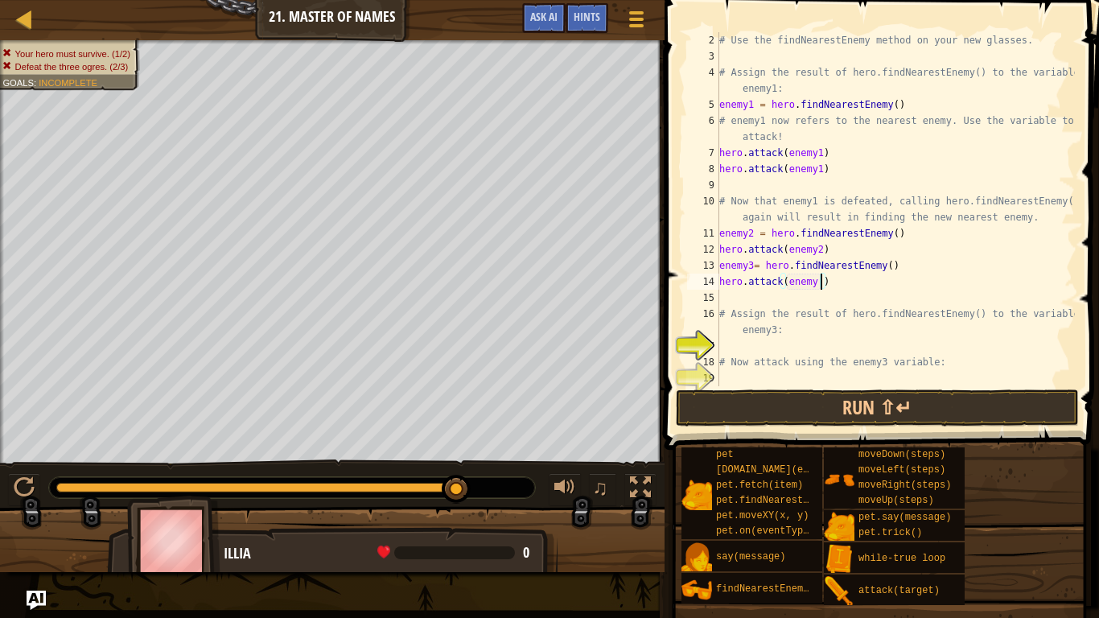
type textarea "hero.attack(enemy 3)"
click at [820, 281] on div "# Use the findNearestEnemy method on your new glasses. # Assign the result of h…" at bounding box center [895, 225] width 359 height 386
type textarea "hero.attack(enemy3)"
click at [841, 409] on button "Run ⇧↵" at bounding box center [877, 407] width 403 height 37
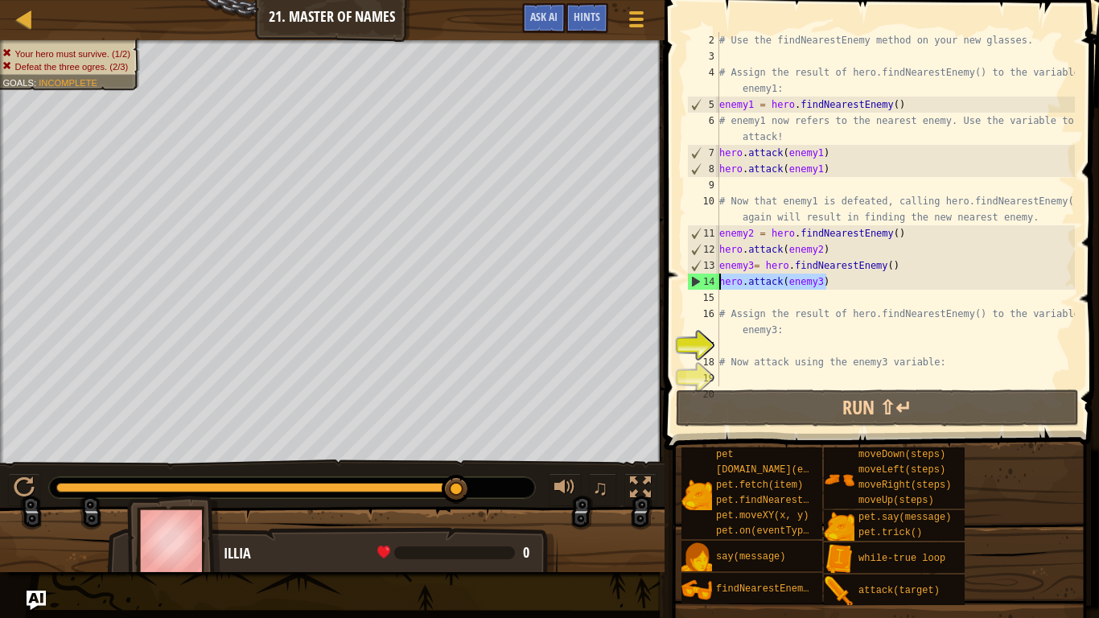
drag, startPoint x: 829, startPoint y: 283, endPoint x: 720, endPoint y: 283, distance: 109.4
click at [720, 283] on div "# Use the findNearestEnemy method on your new glasses. # Assign the result of h…" at bounding box center [895, 225] width 359 height 386
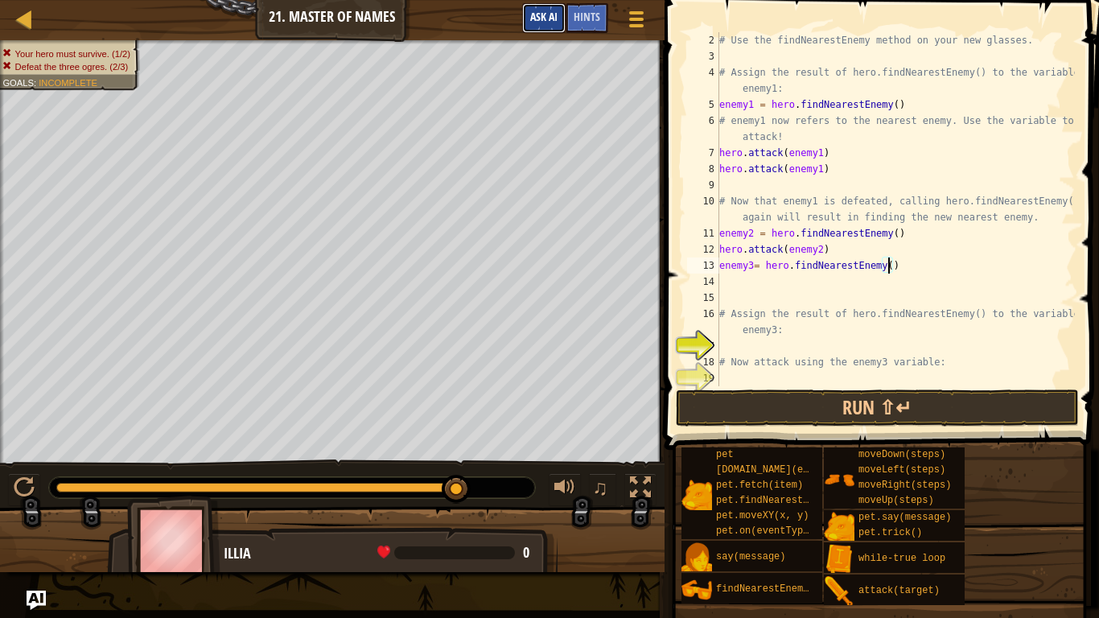
click at [539, 22] on span "Ask AI" at bounding box center [543, 16] width 27 height 15
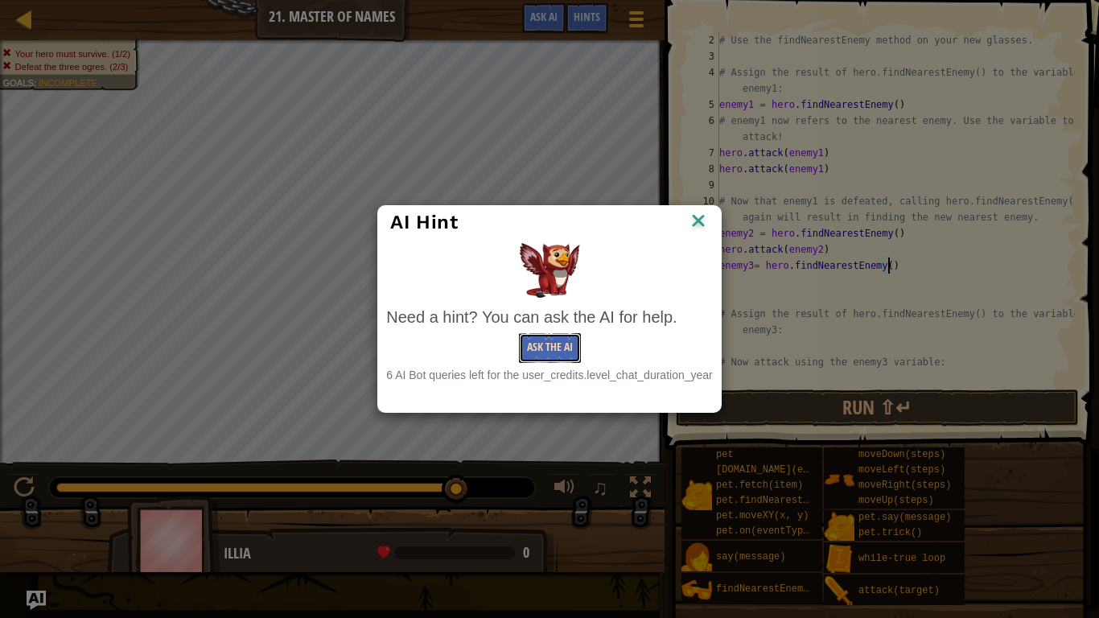
click at [548, 346] on button "Ask the AI" at bounding box center [550, 348] width 62 height 30
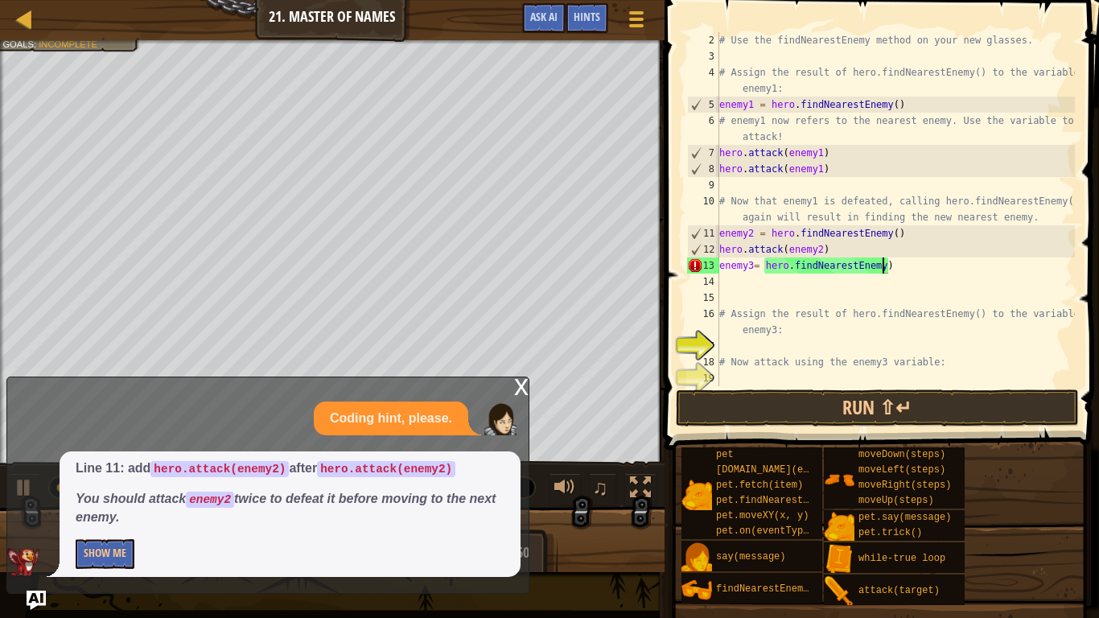
click at [897, 264] on div "# Use the findNearestEnemy method on your new glasses. # Assign the result of h…" at bounding box center [895, 225] width 359 height 386
type textarea "e"
click at [893, 234] on div "# Use the findNearestEnemy method on your new glasses. # Assign the result of h…" at bounding box center [895, 225] width 359 height 386
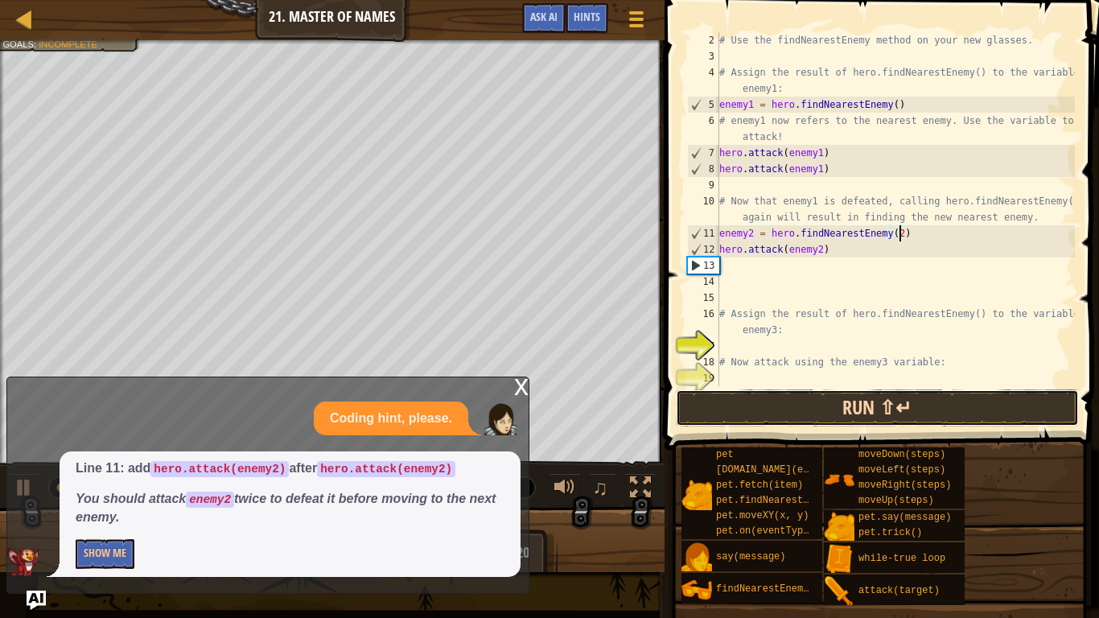
click at [914, 405] on button "Run ⇧↵" at bounding box center [877, 407] width 403 height 37
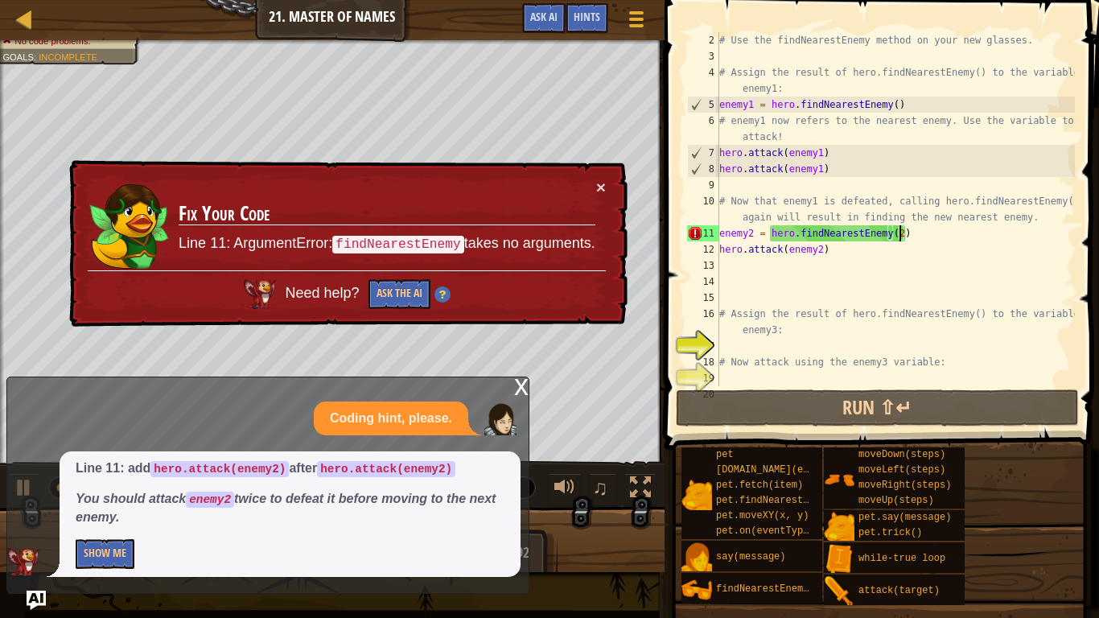
click at [590, 179] on td "Fix Your Code Line 11: ArgumentError: findNearestEnemy takes no arguments." at bounding box center [387, 225] width 418 height 92
click at [594, 180] on td "Fix Your Code Line 11: ArgumentError: findNearestEnemy takes no arguments." at bounding box center [387, 225] width 418 height 92
click at [599, 187] on button "×" at bounding box center [601, 187] width 10 height 17
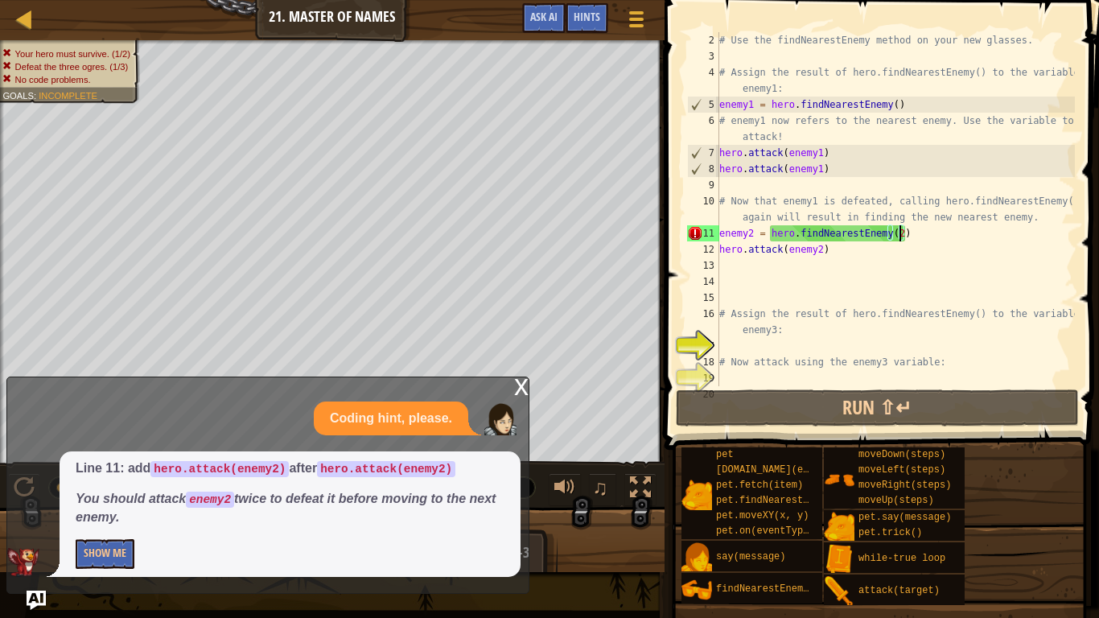
type textarea "enemy2 = hero.findNearestEnemy()"
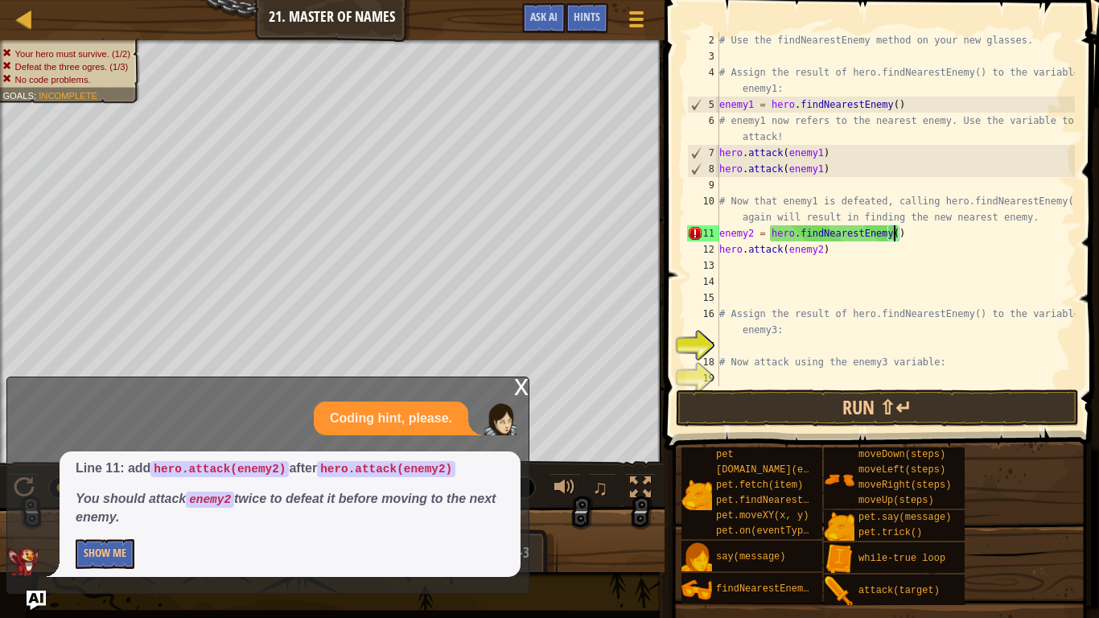
scroll to position [7, 25]
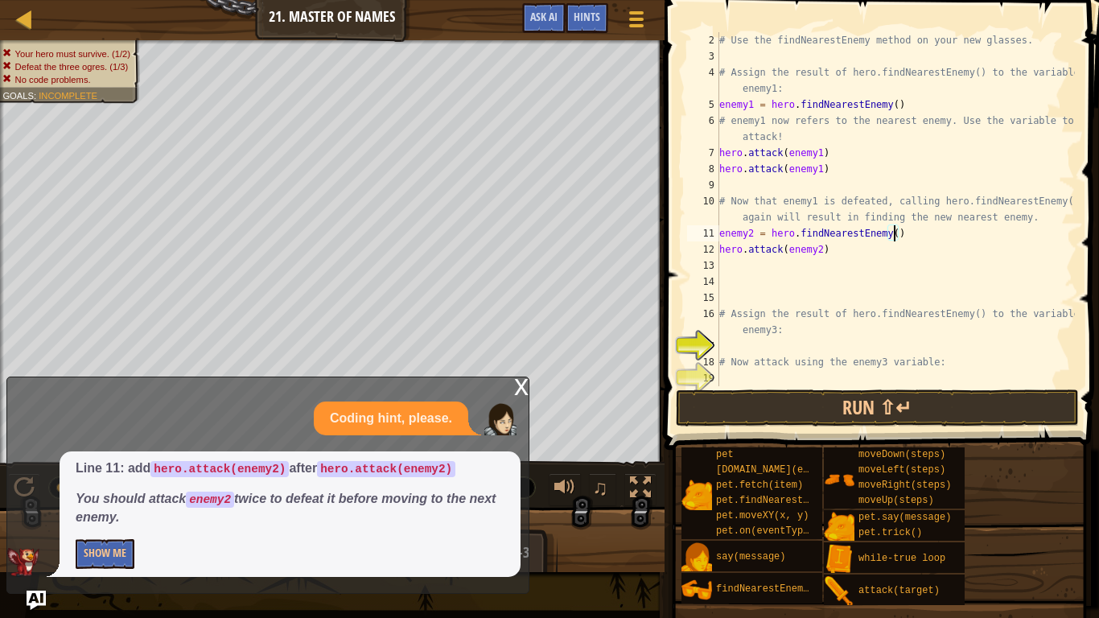
click at [809, 266] on div "# Use the findNearestEnemy method on your new glasses. # Assign the result of h…" at bounding box center [895, 225] width 359 height 386
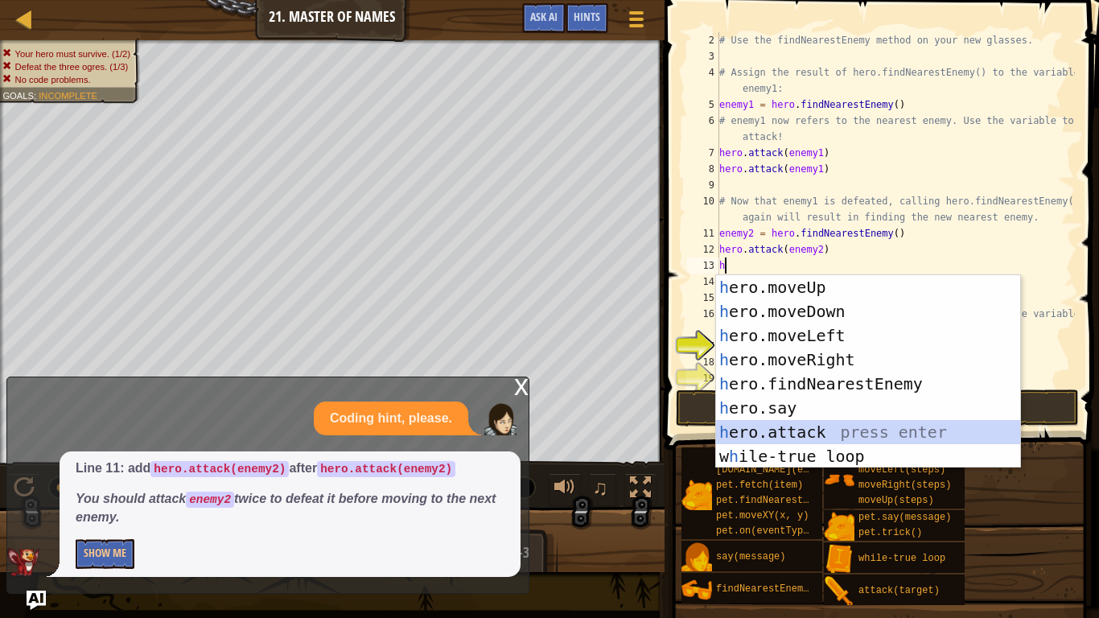
click at [850, 428] on div "h ero.moveUp press enter h ero.moveDown press enter h ero.moveLeft press enter …" at bounding box center [868, 395] width 304 height 241
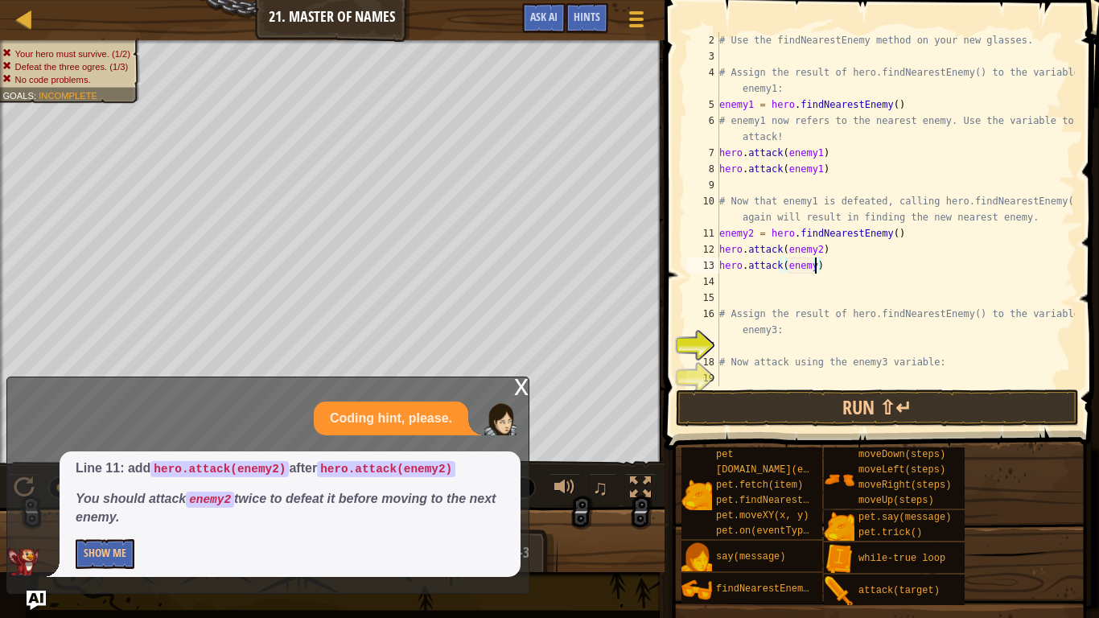
scroll to position [7, 14]
type textarea "hero.attack(enemy2)"
click at [869, 418] on button "Run ⇧↵" at bounding box center [877, 407] width 403 height 37
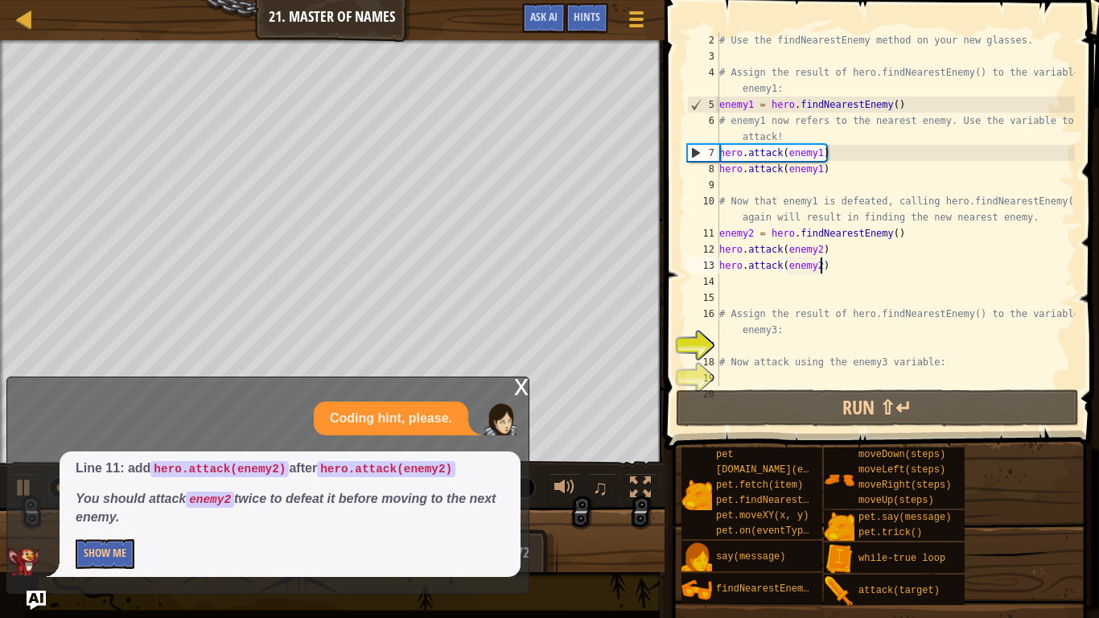
click at [766, 287] on div "# Use the findNearestEnemy method on your new glasses. # Assign the result of h…" at bounding box center [895, 225] width 359 height 386
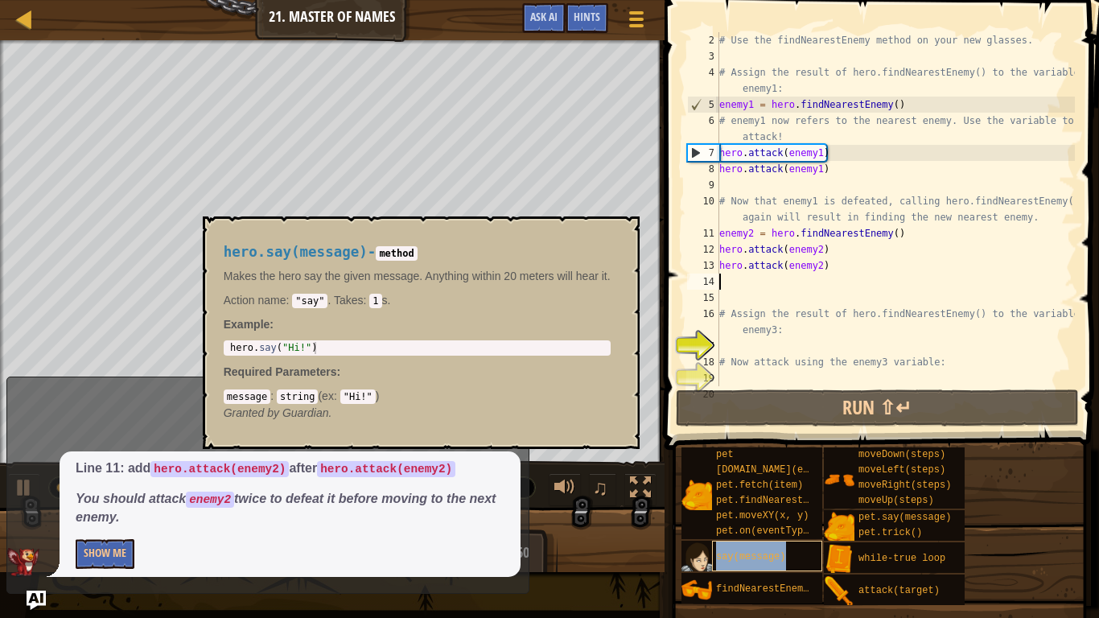
click at [757, 520] on div "say(message)" at bounding box center [767, 555] width 110 height 31
type textarea "h"
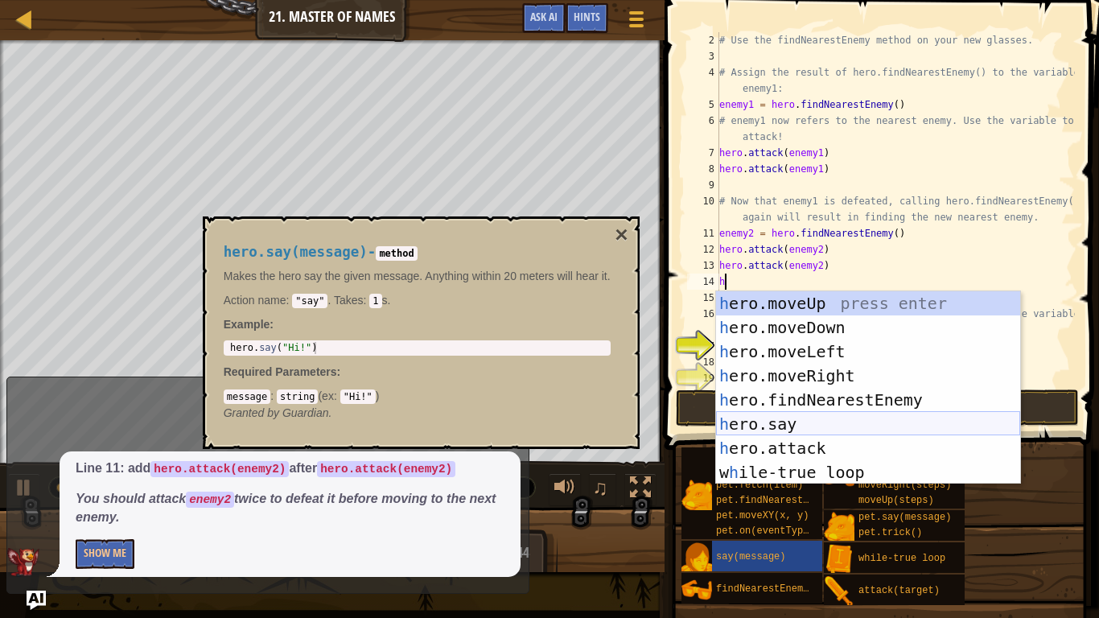
drag, startPoint x: 735, startPoint y: 305, endPoint x: 776, endPoint y: 421, distance: 123.6
click at [776, 421] on div "h ero.moveUp press enter h ero.moveDown press enter h ero.moveLeft press enter …" at bounding box center [868, 411] width 304 height 241
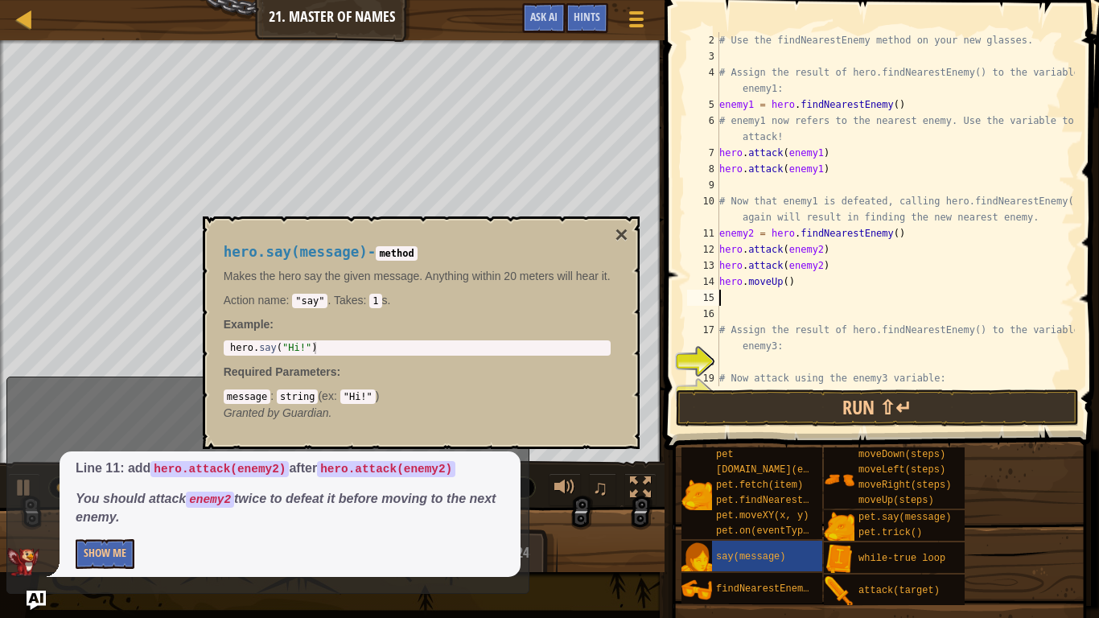
click at [780, 358] on div "# Use the findNearestEnemy method on your new glasses. # Assign the result of h…" at bounding box center [895, 225] width 359 height 386
type textarea "h"
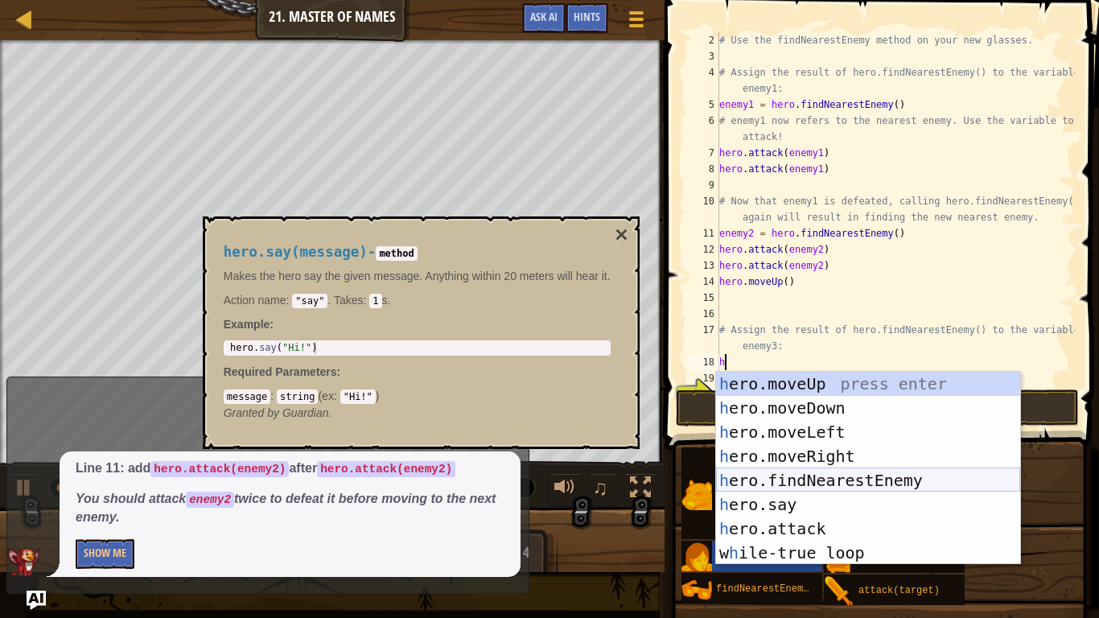
click at [851, 486] on div "h ero.moveUp press enter h ero.moveDown press enter h ero.moveLeft press enter …" at bounding box center [868, 492] width 304 height 241
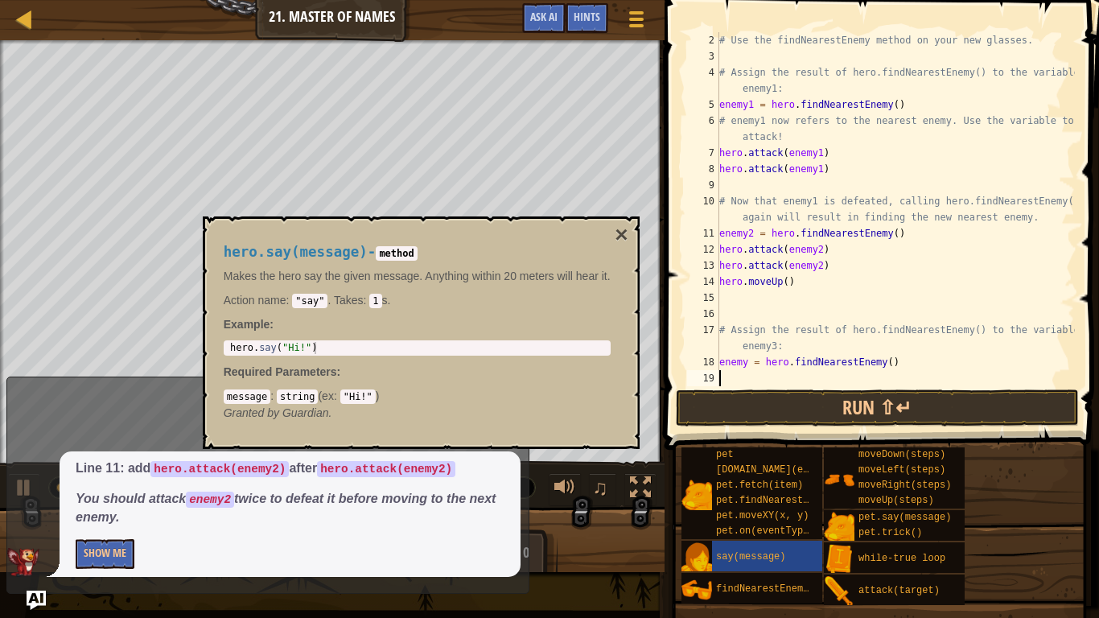
type textarea "h"
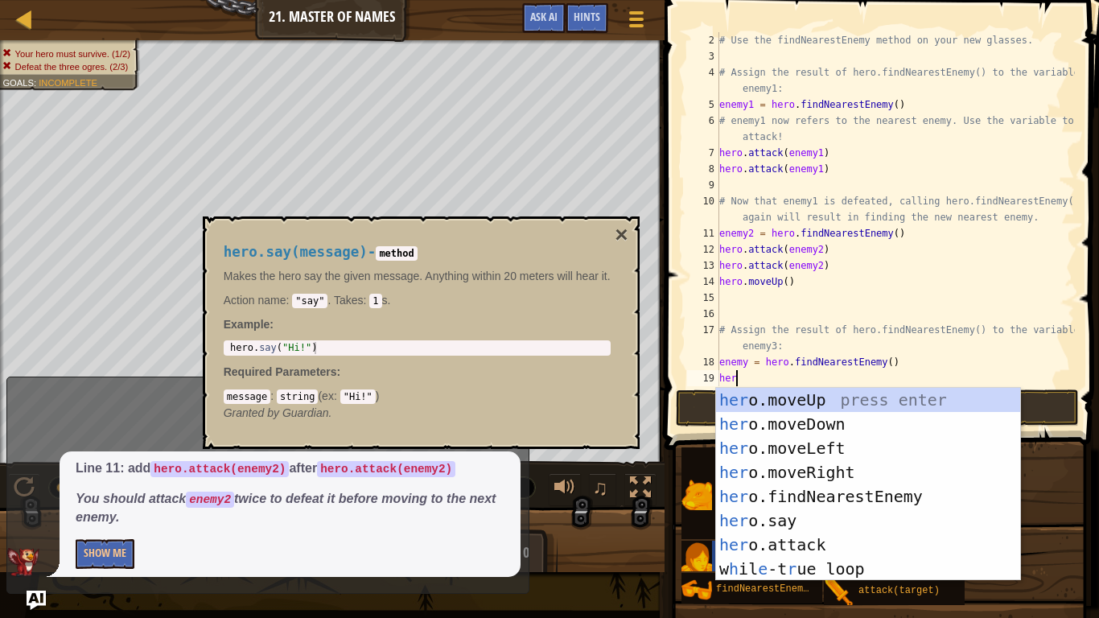
scroll to position [7, 2]
click at [783, 520] on div "her o.moveUp press enter her o.moveDown press enter her o.moveLeft press enter …" at bounding box center [868, 508] width 304 height 241
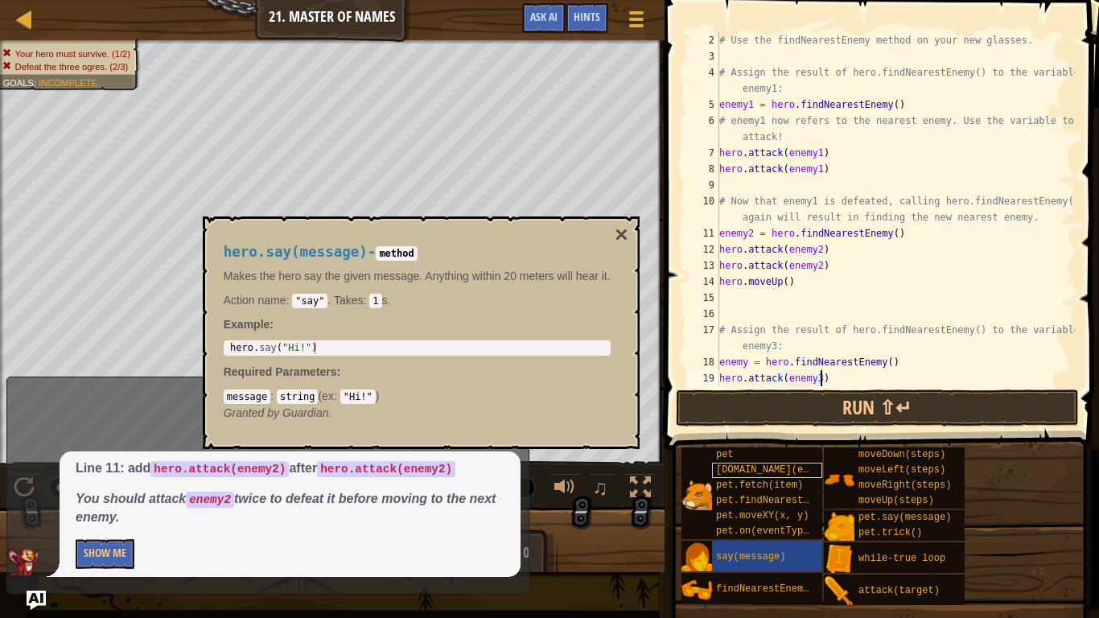
scroll to position [7, 14]
click at [865, 401] on button "Run ⇧↵" at bounding box center [877, 407] width 403 height 37
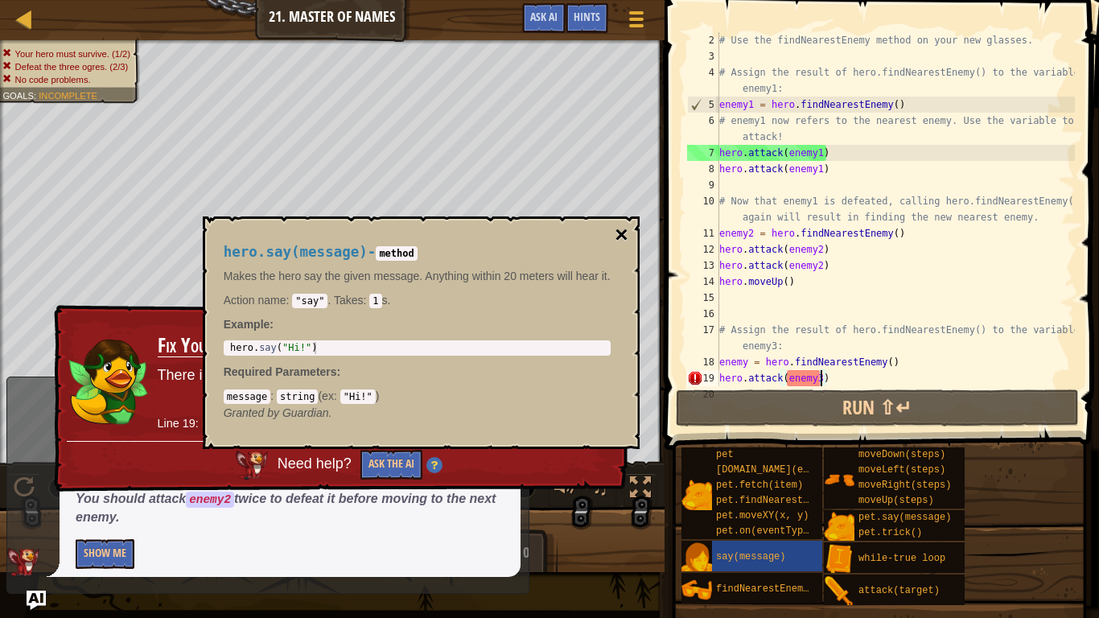
click at [626, 228] on button "×" at bounding box center [620, 235] width 13 height 23
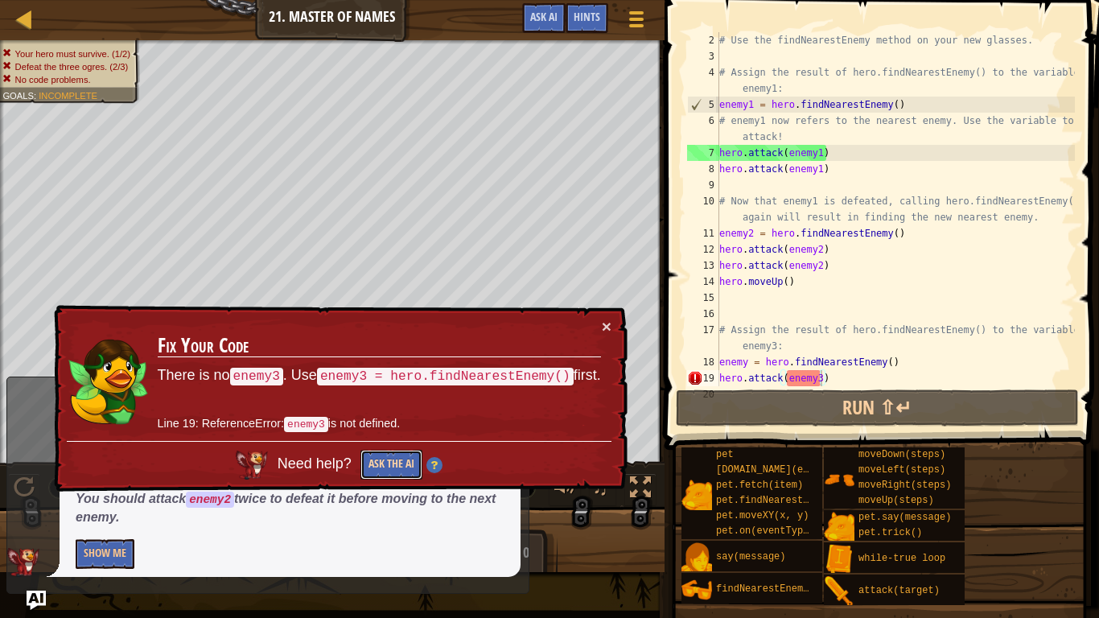
click at [368, 463] on button "Ask the AI" at bounding box center [391, 465] width 62 height 30
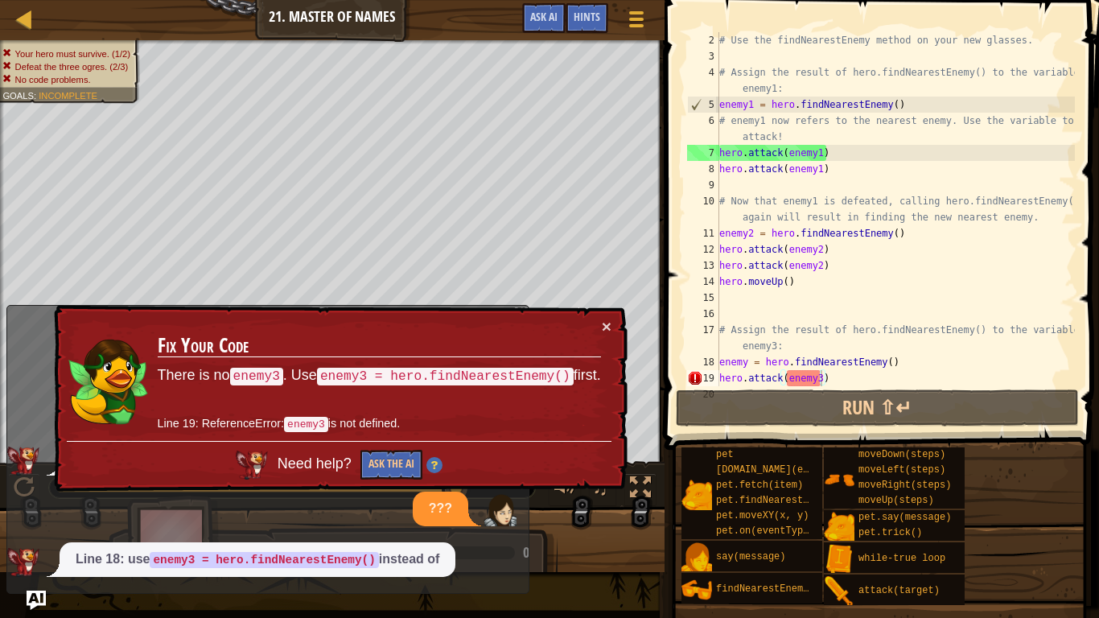
click at [611, 330] on div "× Fix Your Code There is no enemy3 . Use enemy3 = hero.findNearestEnemy() first…" at bounding box center [339, 398] width 577 height 187
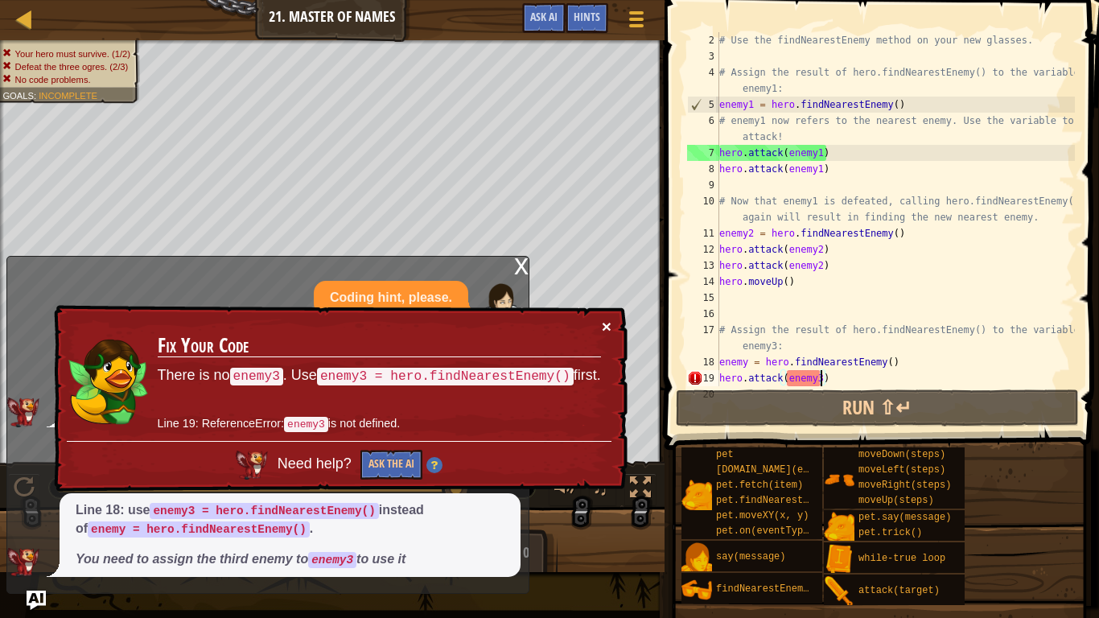
click at [602, 330] on button "×" at bounding box center [607, 326] width 10 height 17
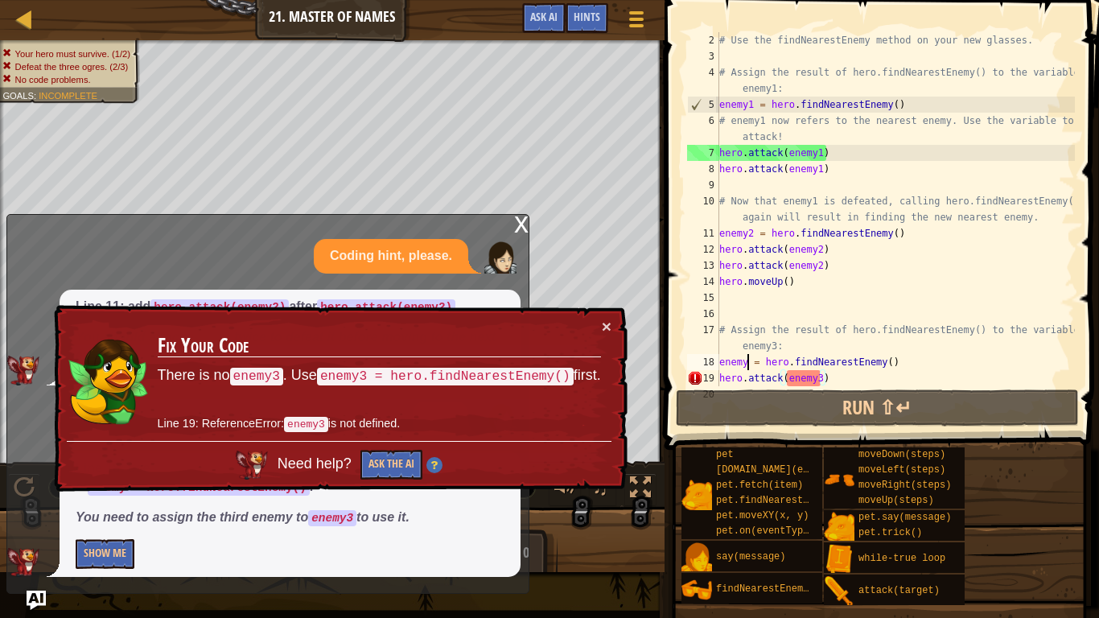
click at [746, 364] on div "# Use the findNearestEnemy method on your new glasses. # Assign the result of h…" at bounding box center [895, 225] width 359 height 386
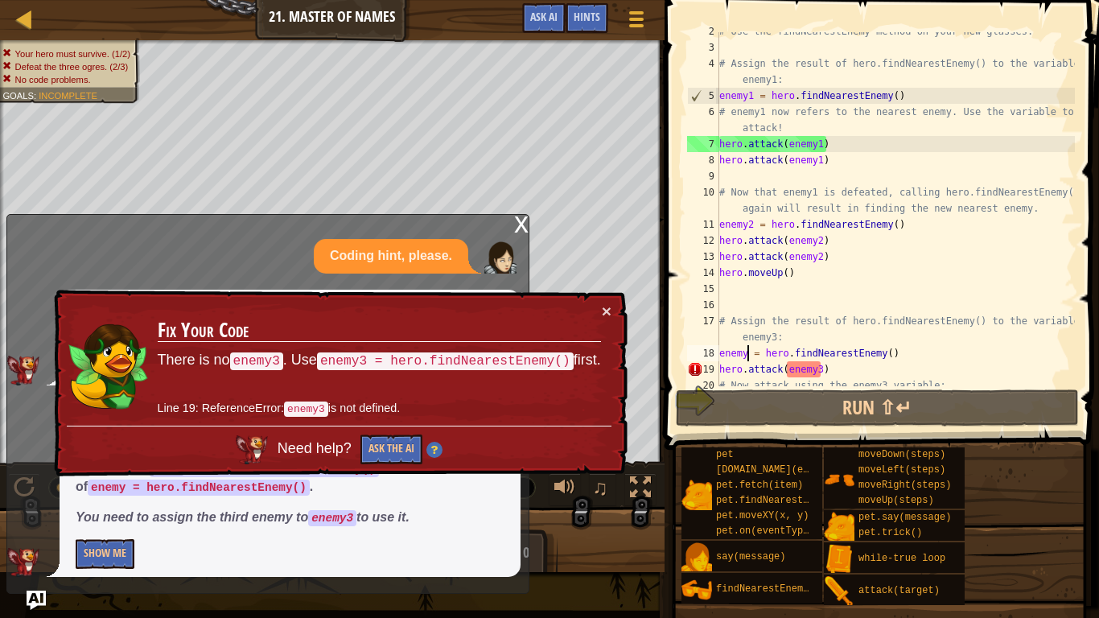
scroll to position [57, 0]
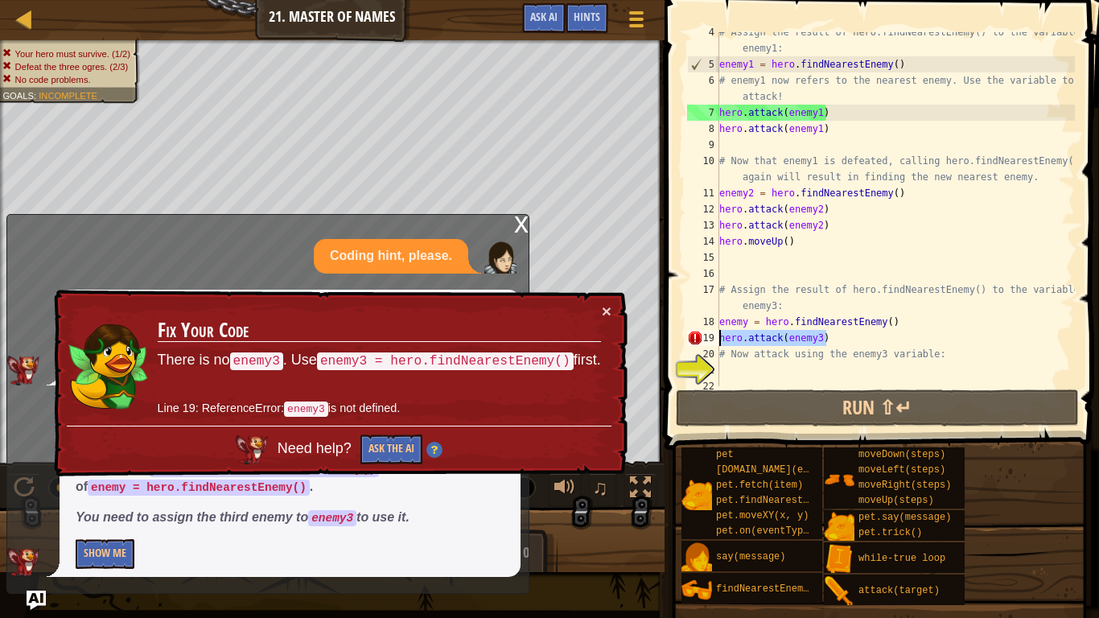
drag, startPoint x: 837, startPoint y: 335, endPoint x: 697, endPoint y: 343, distance: 141.0
click at [697, 343] on div "enemy = hero.findNearestEnemy() 4 5 6 7 8 9 10 11 12 13 14 15 16 17 18 19 20 21…" at bounding box center [879, 209] width 391 height 354
type textarea "hero.attack(enemy3)"
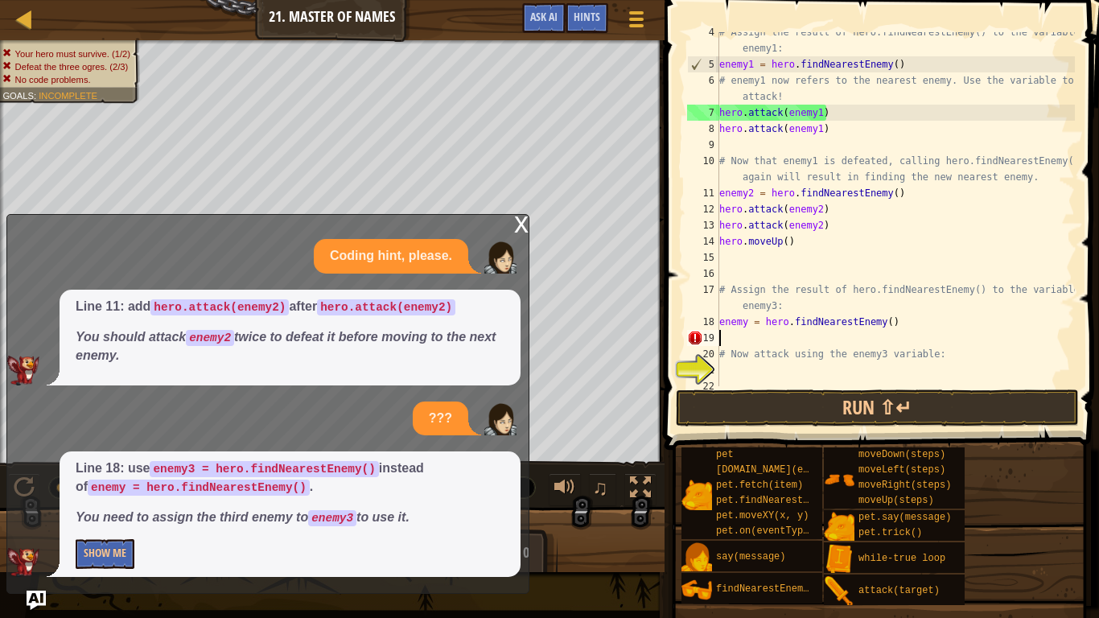
scroll to position [7, 0]
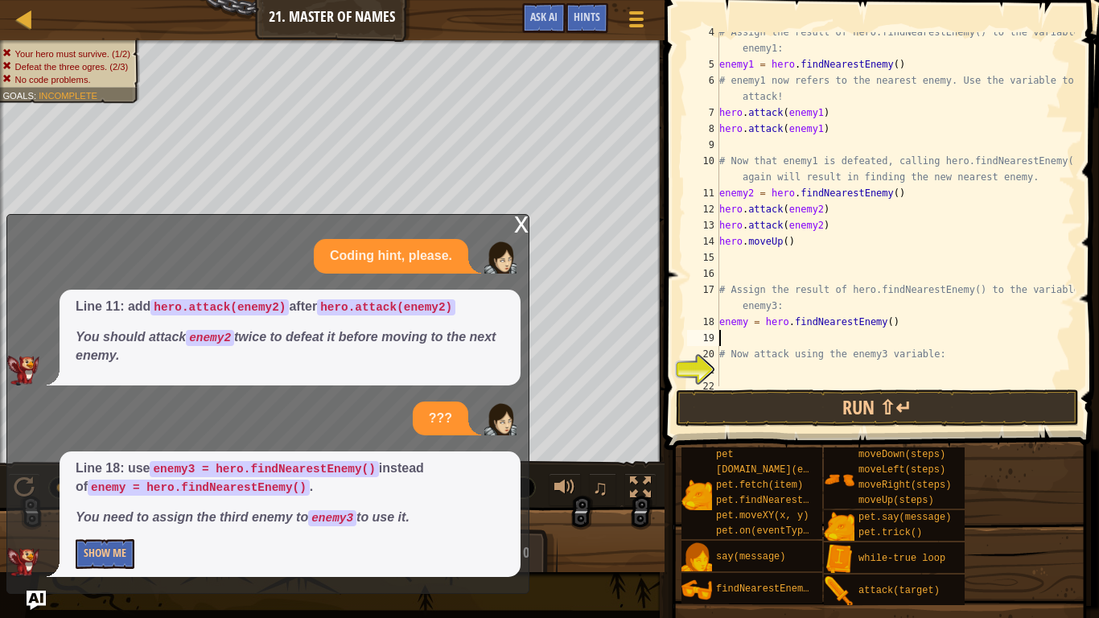
click at [738, 368] on div "# Assign the result of hero.findNearestEnemy() to the variable enemy1: enemy1 =…" at bounding box center [895, 225] width 359 height 402
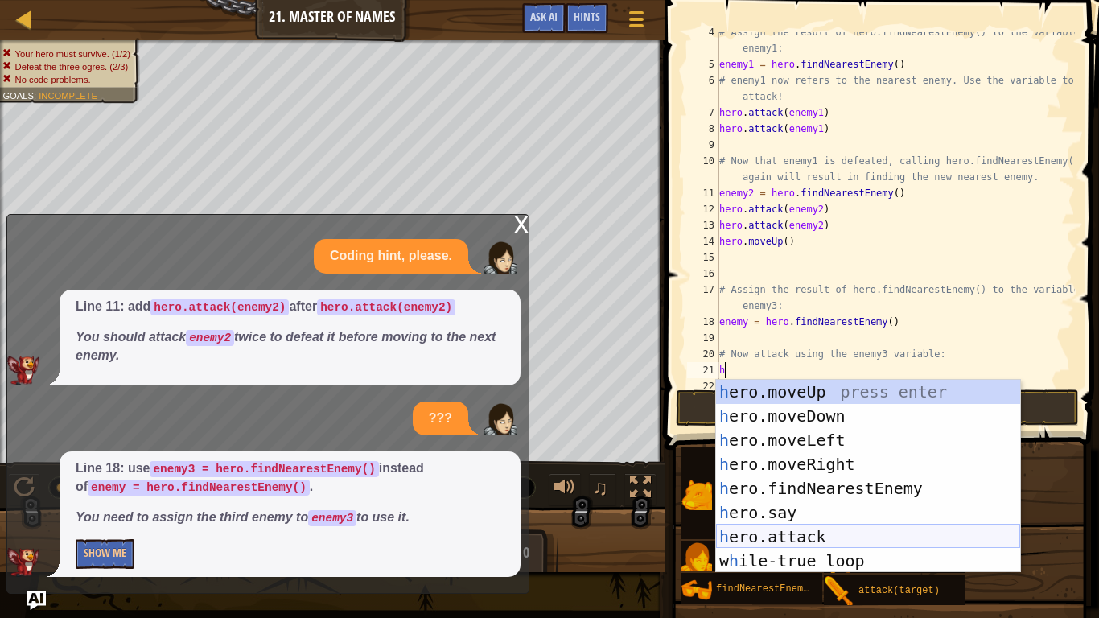
click at [861, 520] on div "h ero.moveUp press enter h ero.moveDown press enter h ero.moveLeft press enter …" at bounding box center [868, 500] width 304 height 241
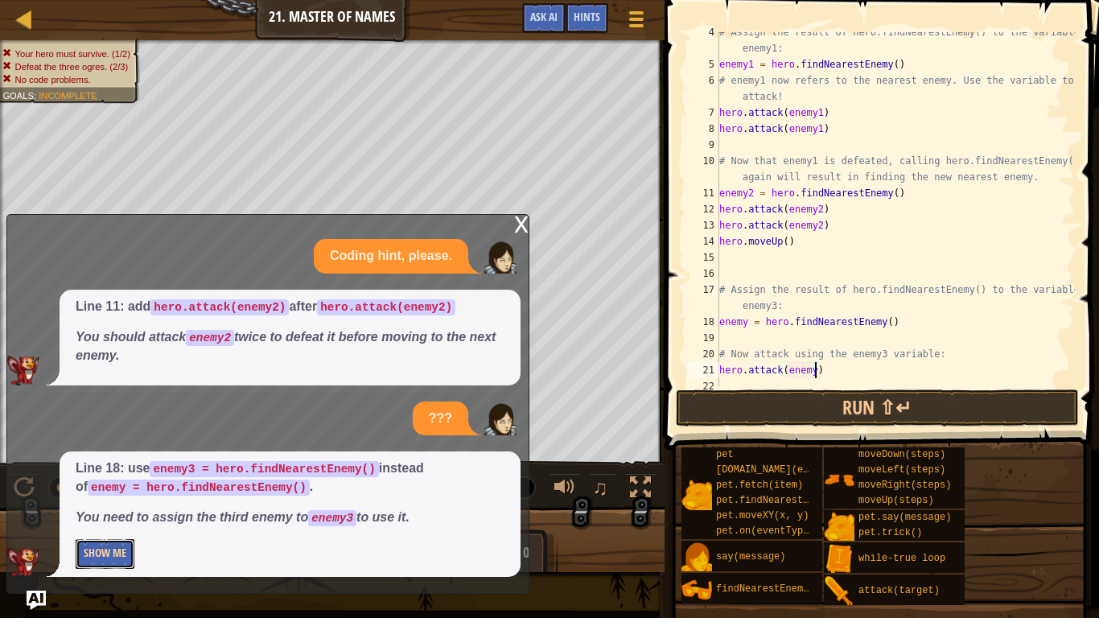
click at [120, 520] on button "Show Me" at bounding box center [105, 554] width 59 height 30
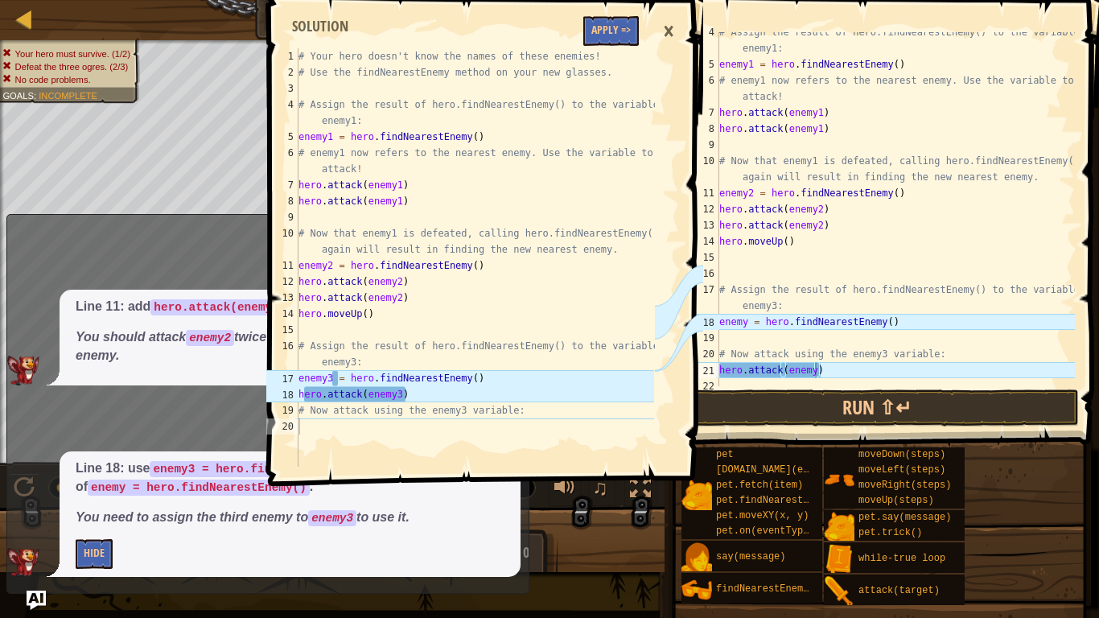
click at [813, 363] on div "# Assign the result of hero.findNearestEnemy() to the variable enemy1: enemy1 =…" at bounding box center [895, 225] width 359 height 402
click at [837, 405] on button "Run ⇧↵" at bounding box center [877, 407] width 403 height 37
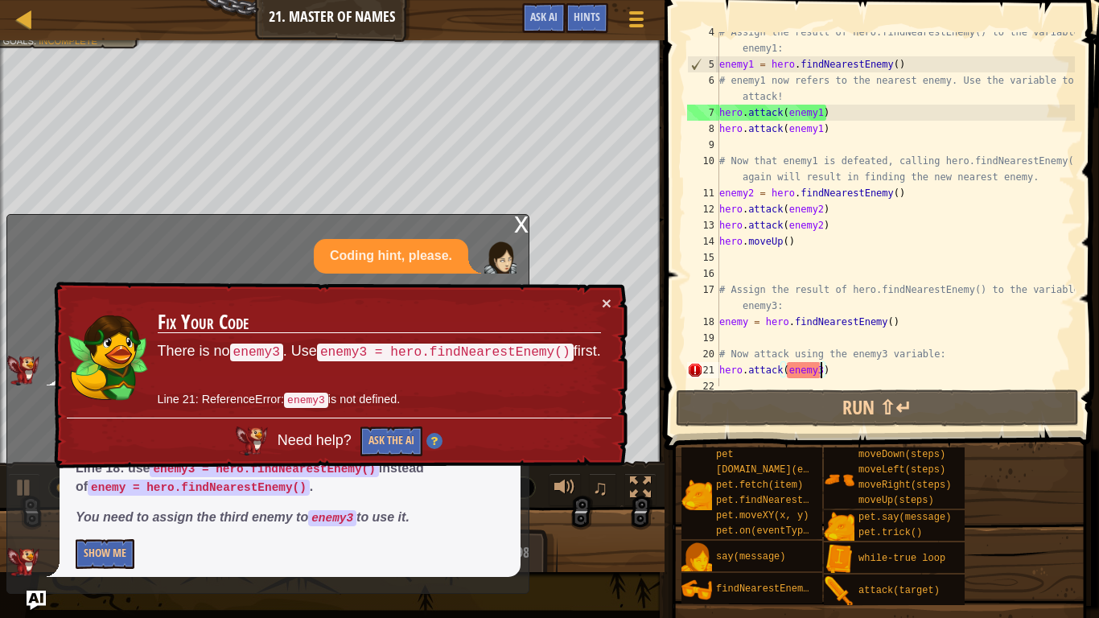
click at [520, 228] on div "x" at bounding box center [521, 223] width 14 height 16
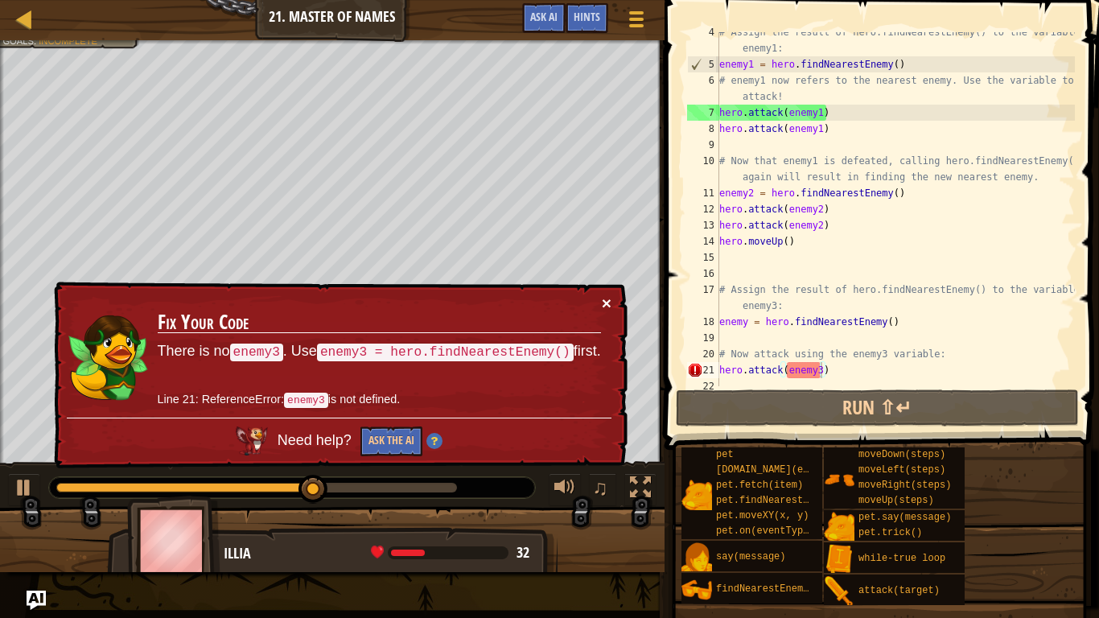
click at [602, 306] on button "×" at bounding box center [607, 306] width 10 height 17
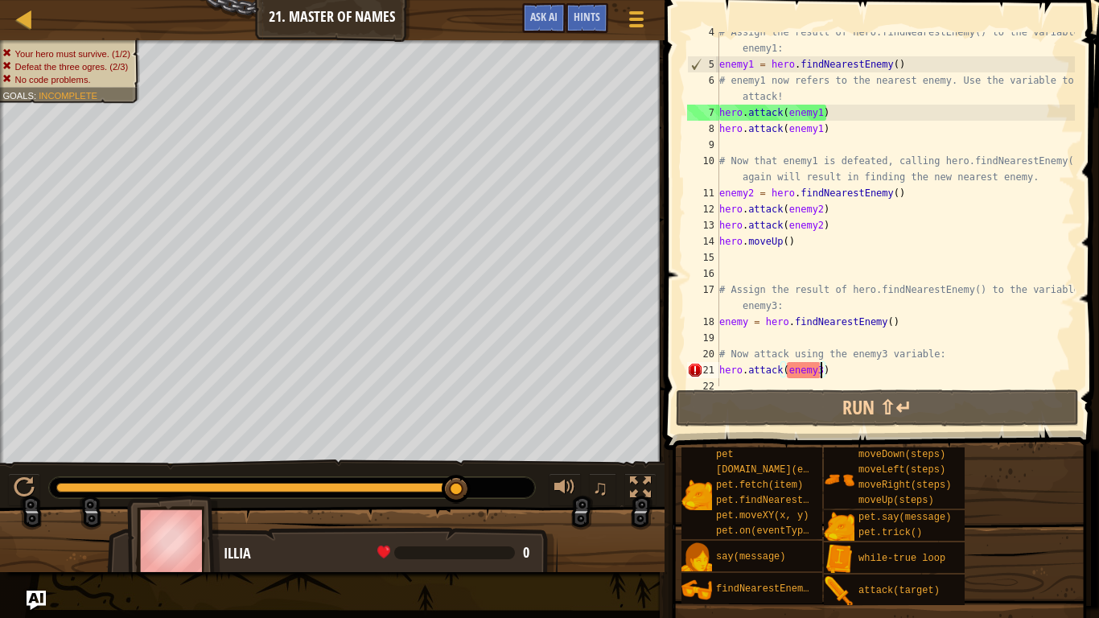
click at [747, 322] on div "# Assign the result of hero.findNearestEnemy() to the variable enemy1: enemy1 =…" at bounding box center [895, 225] width 359 height 402
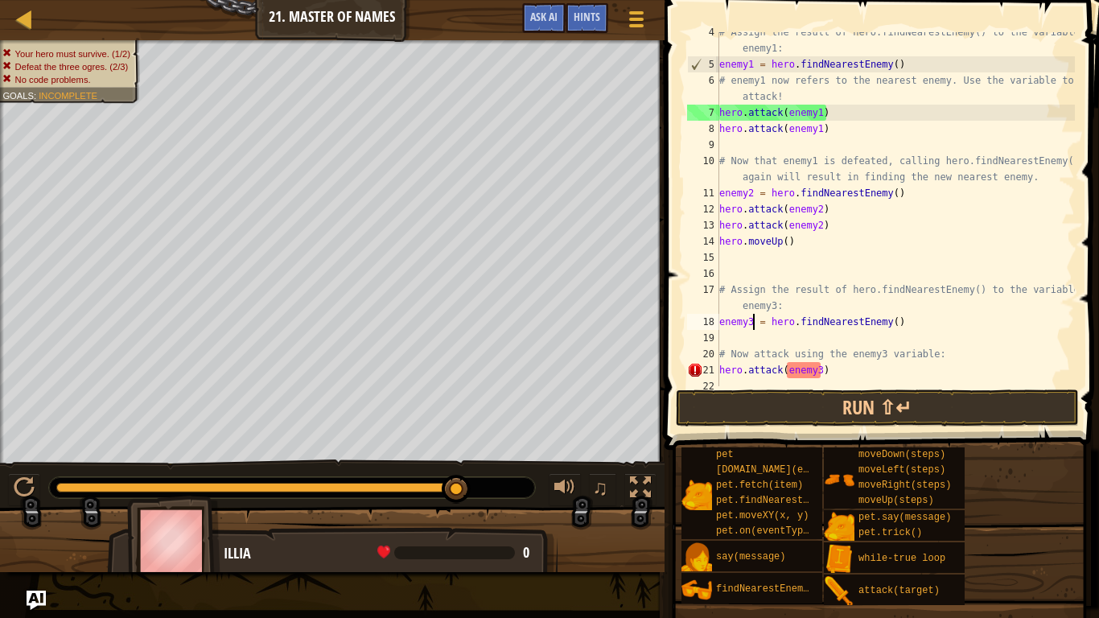
scroll to position [7, 5]
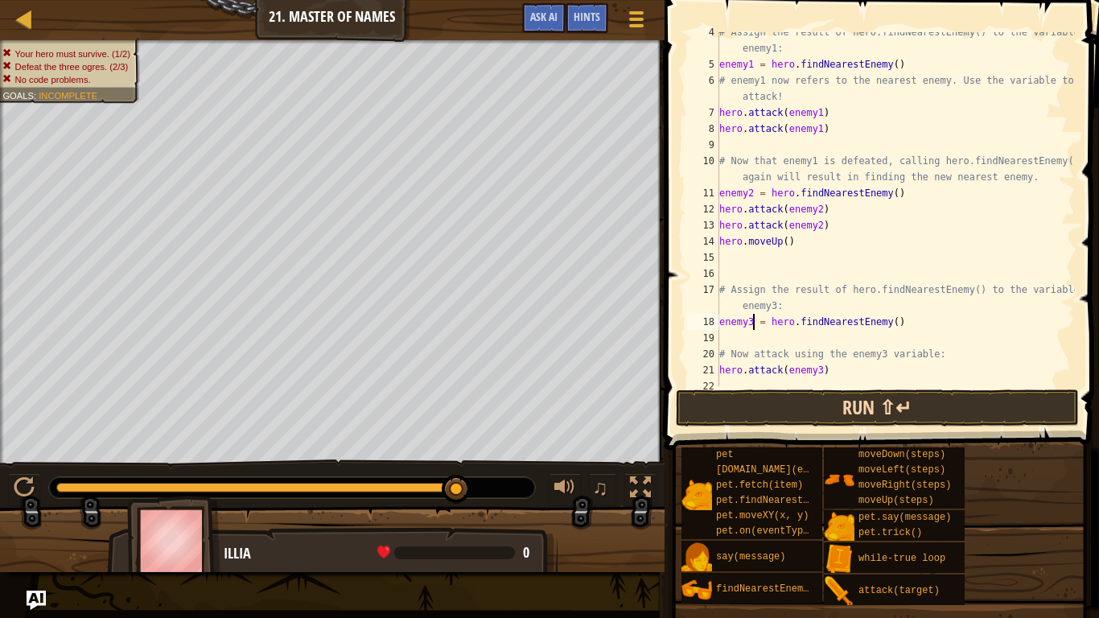
type textarea "enemy3 = hero.findNearestEnemy()"
click at [797, 413] on button "Run ⇧↵" at bounding box center [877, 407] width 403 height 37
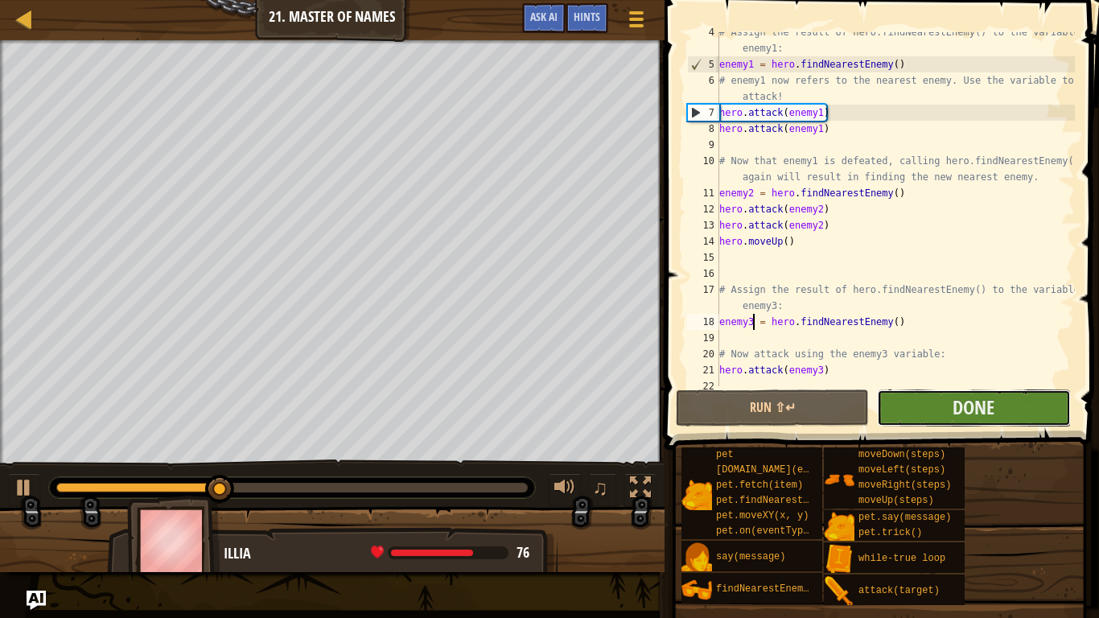
click at [904, 400] on button "Done" at bounding box center [973, 407] width 193 height 37
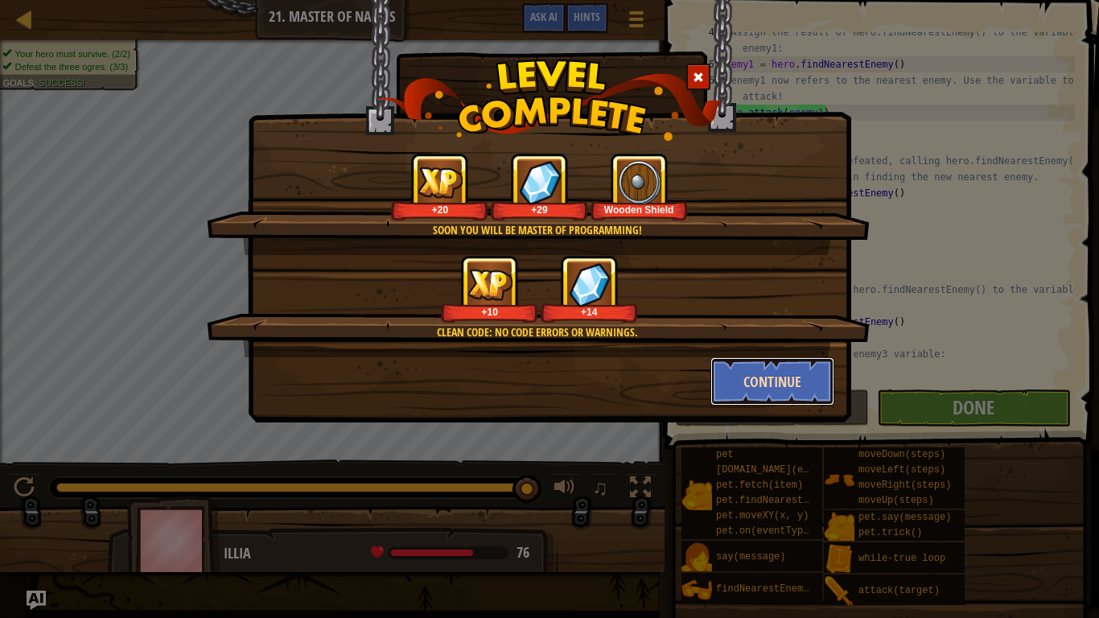
click at [788, 388] on button "Continue" at bounding box center [772, 381] width 125 height 48
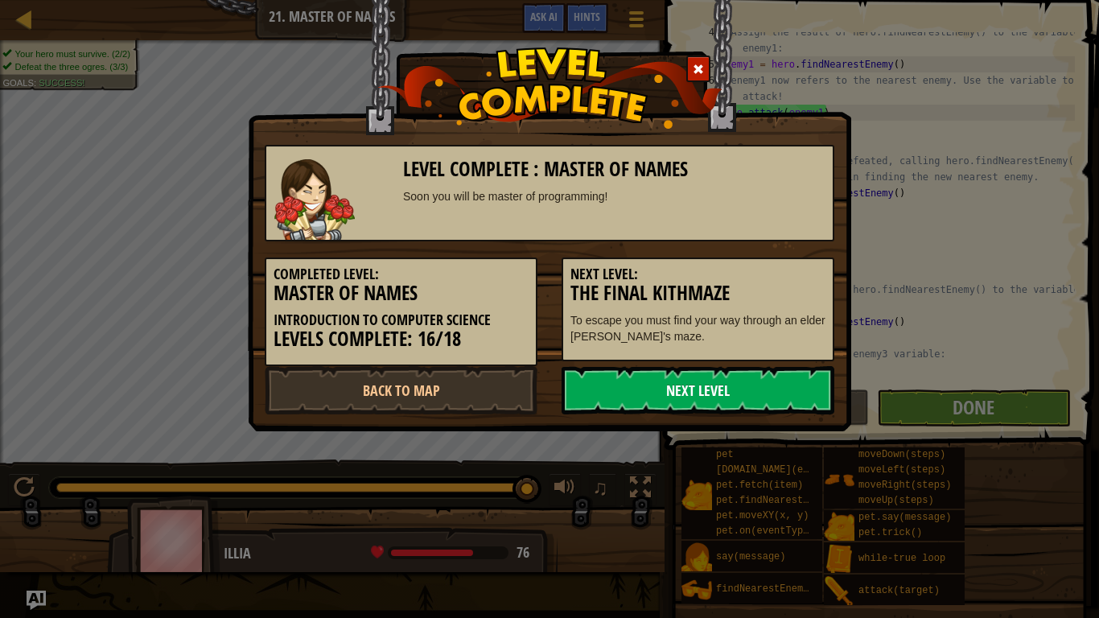
click at [780, 388] on link "Next Level" at bounding box center [697, 390] width 273 height 48
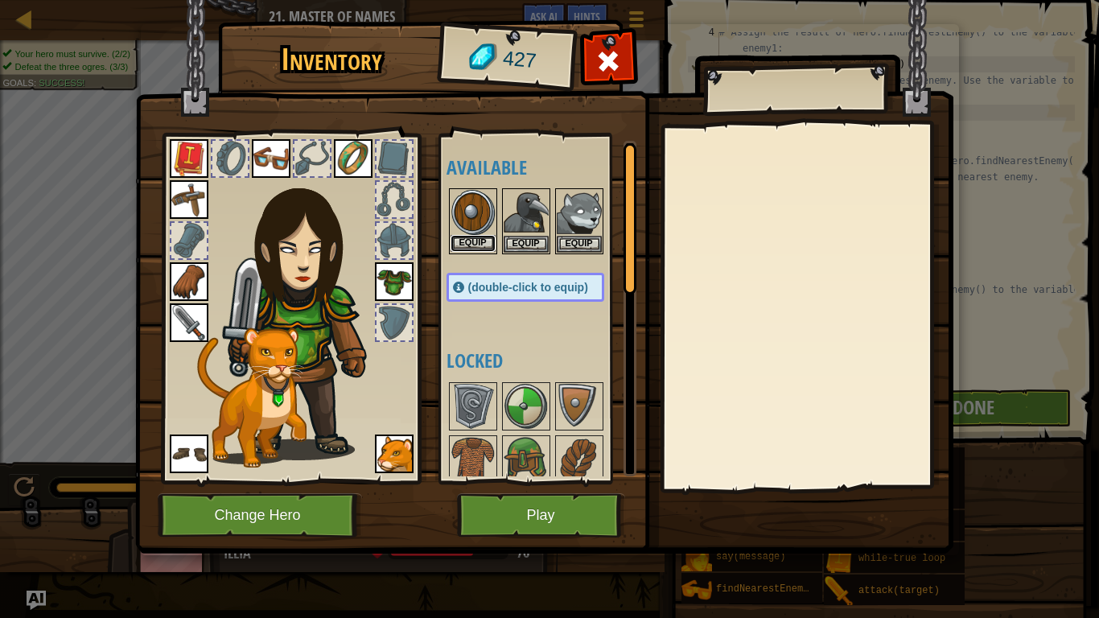
click at [474, 244] on button "Equip" at bounding box center [472, 243] width 45 height 17
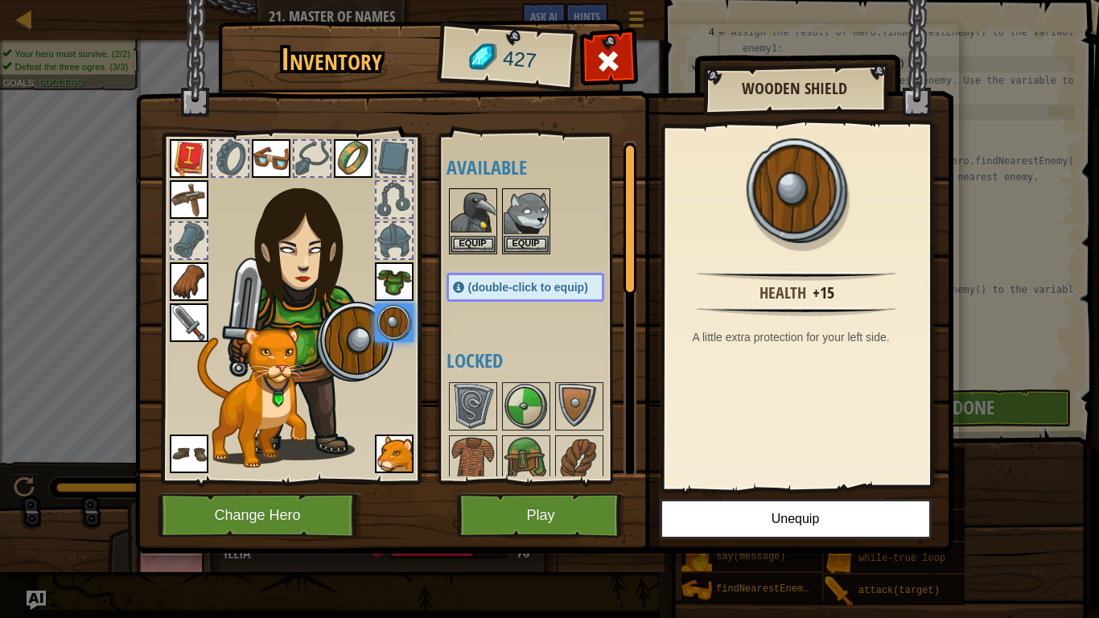
click at [320, 159] on div at bounding box center [311, 158] width 35 height 35
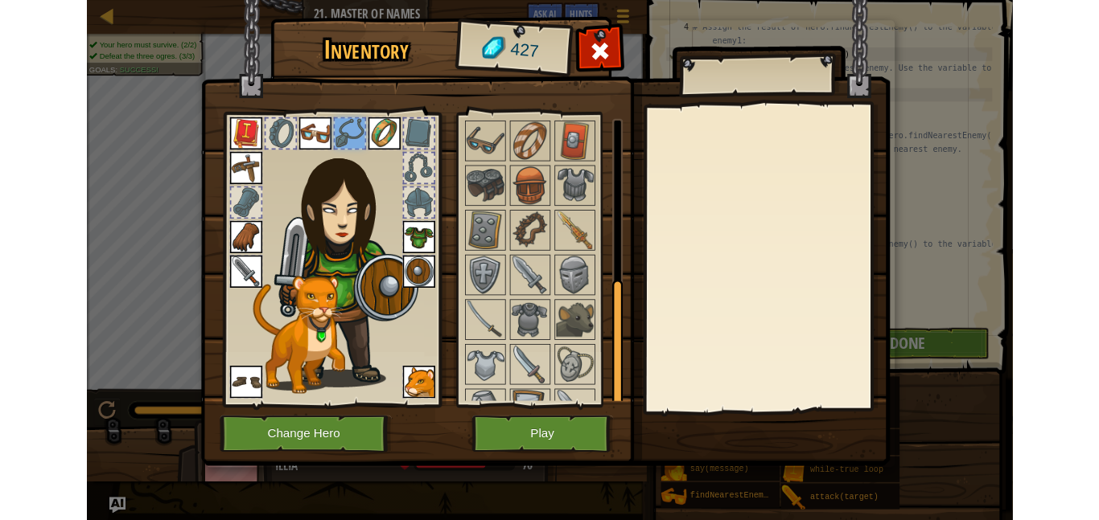
scroll to position [434, 0]
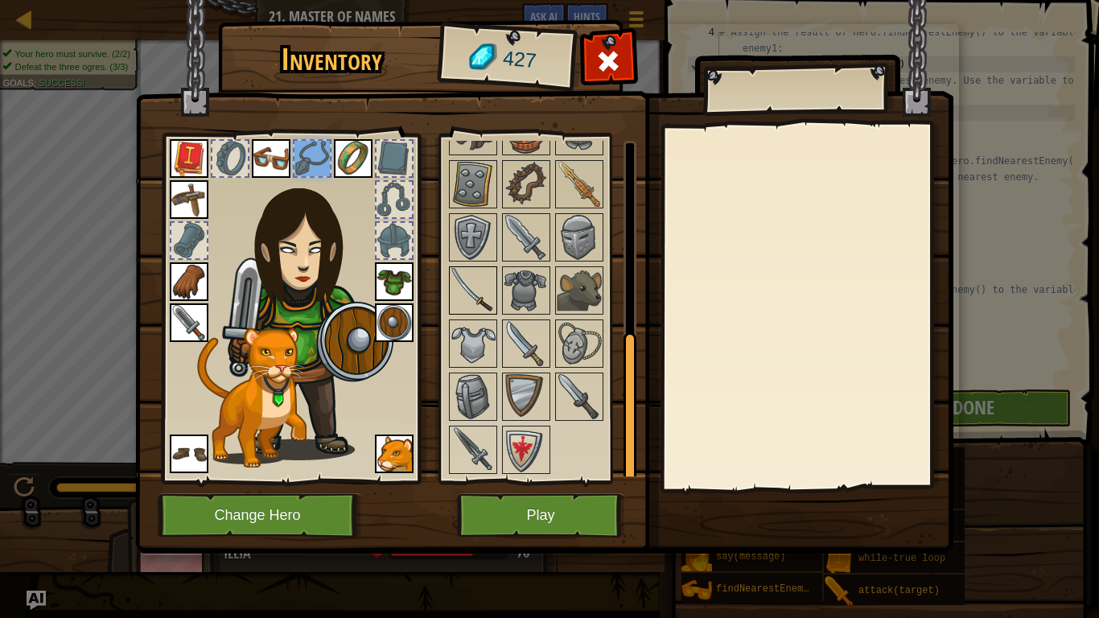
click at [462, 292] on img at bounding box center [472, 290] width 45 height 45
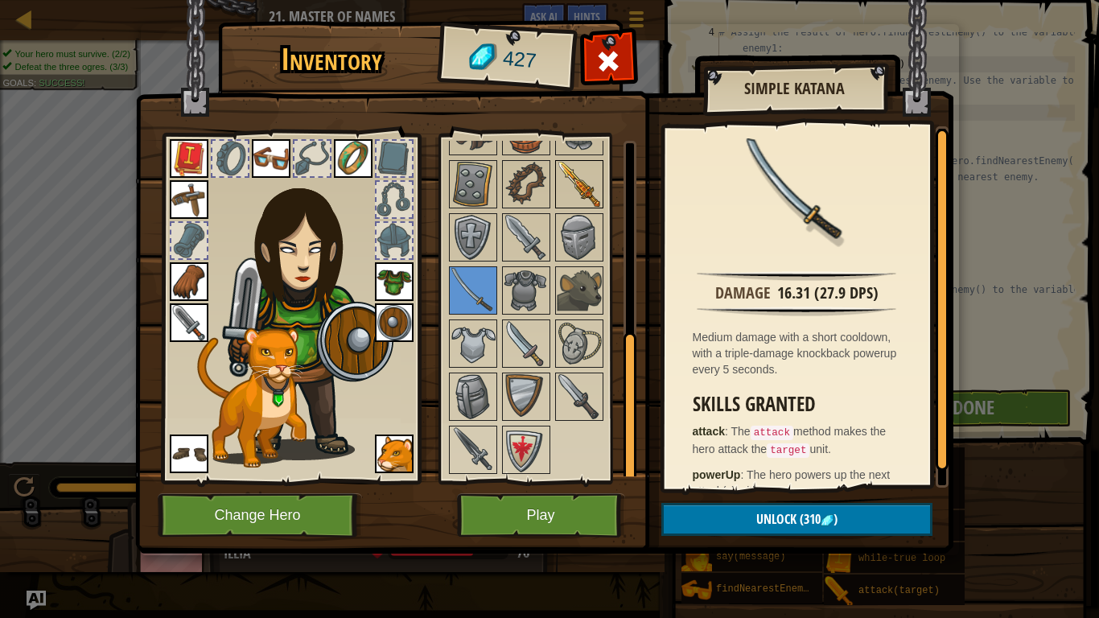
click at [586, 199] on img at bounding box center [579, 184] width 45 height 45
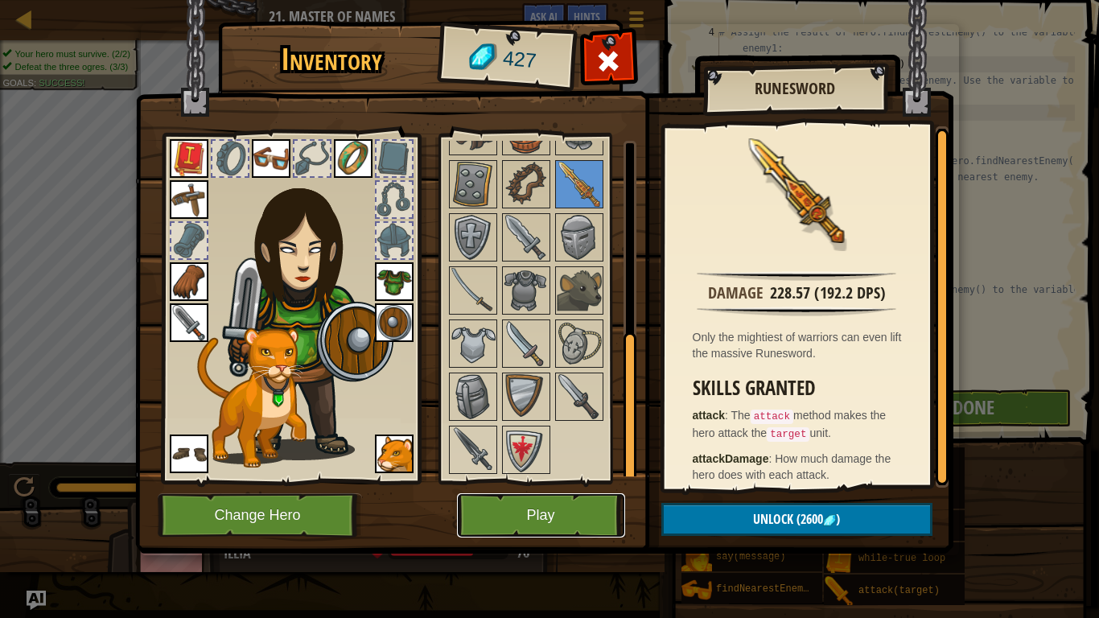
click at [478, 519] on button "Play" at bounding box center [541, 515] width 168 height 44
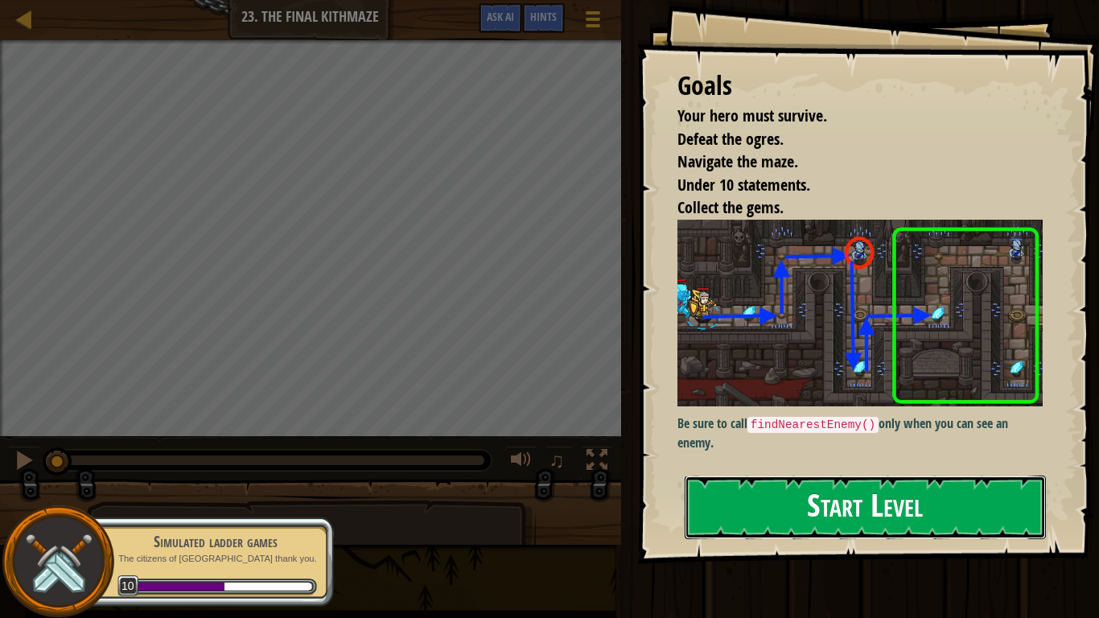
click at [749, 516] on button "Start Level" at bounding box center [864, 507] width 361 height 64
